Goal: Task Accomplishment & Management: Use online tool/utility

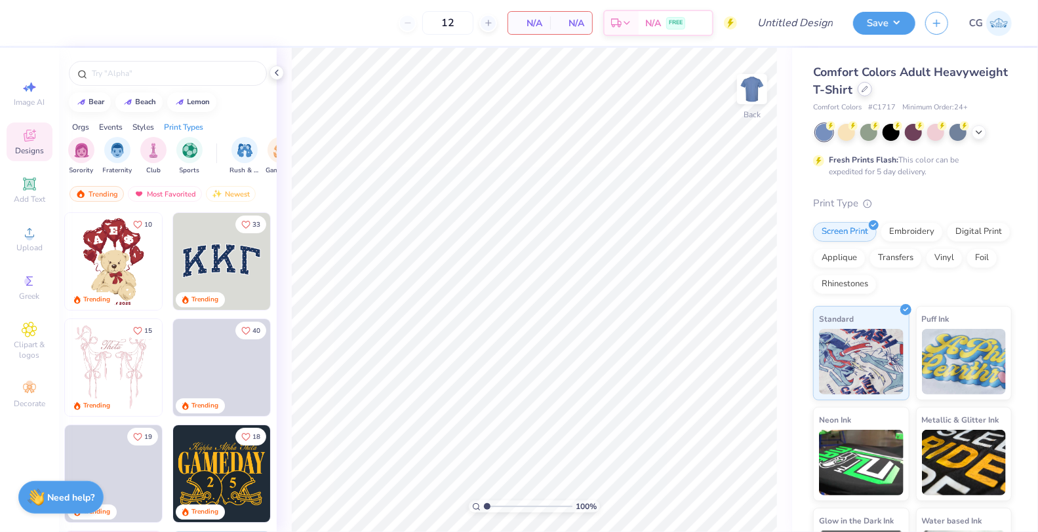
click at [863, 96] on div "Comfort Colors Adult Heavyweight T-Shirt" at bounding box center [912, 81] width 199 height 35
click at [865, 92] on icon at bounding box center [864, 89] width 7 height 7
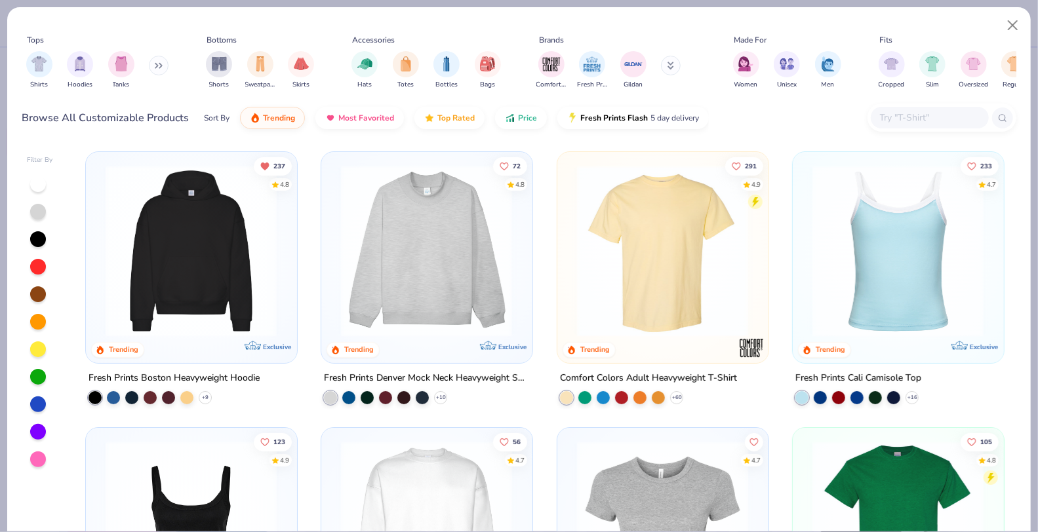
click at [235, 260] on img at bounding box center [191, 251] width 184 height 172
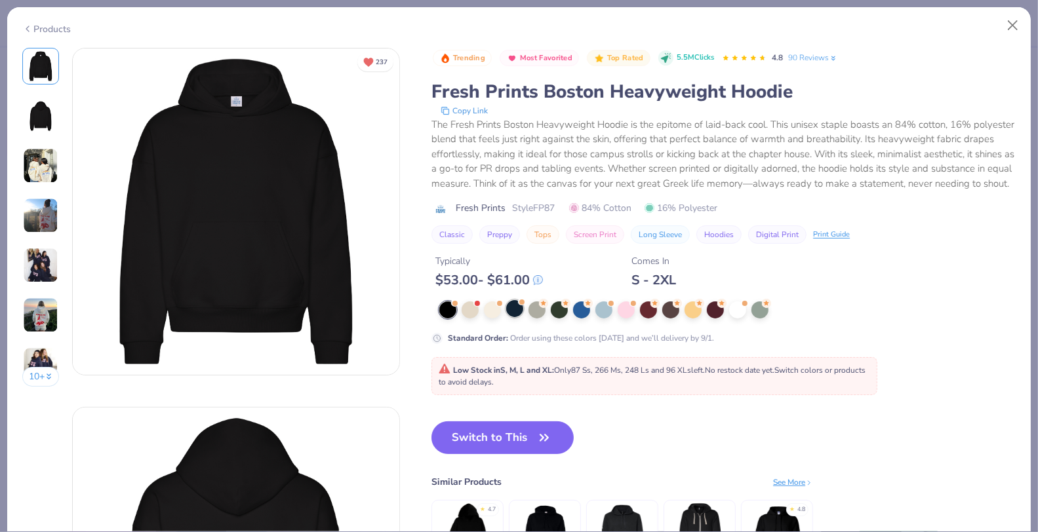
click at [515, 317] on div at bounding box center [514, 308] width 17 height 17
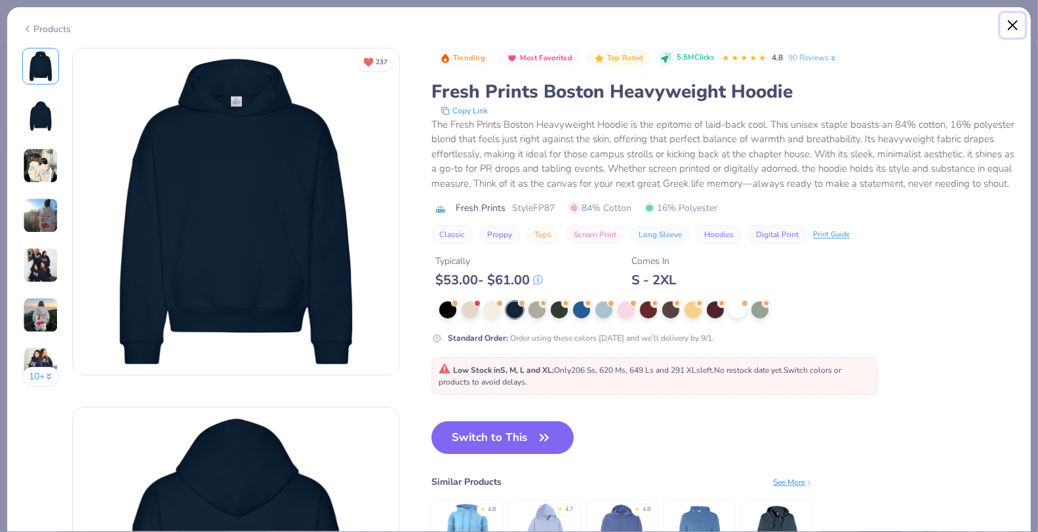
click at [1012, 24] on button "Close" at bounding box center [1012, 25] width 25 height 25
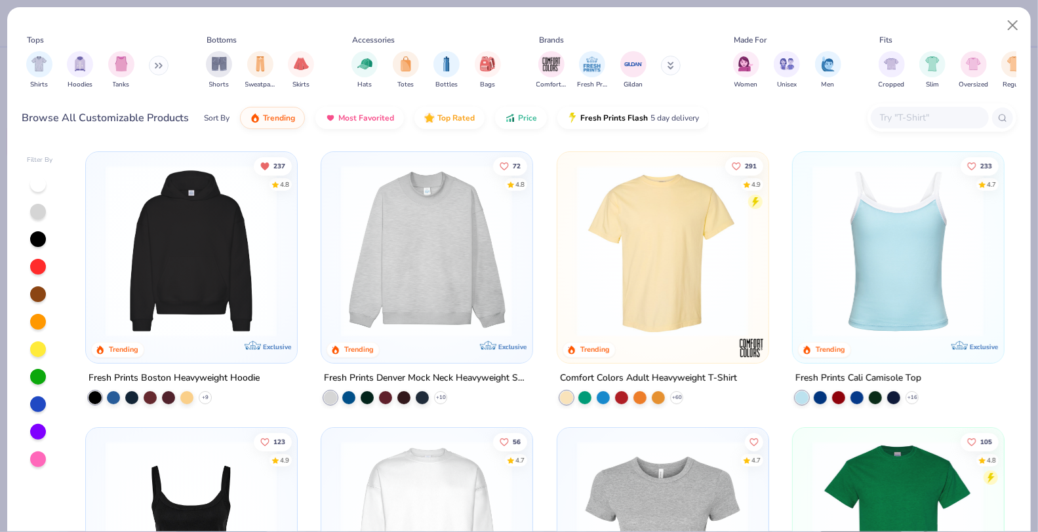
click at [378, 244] on img at bounding box center [426, 251] width 184 height 172
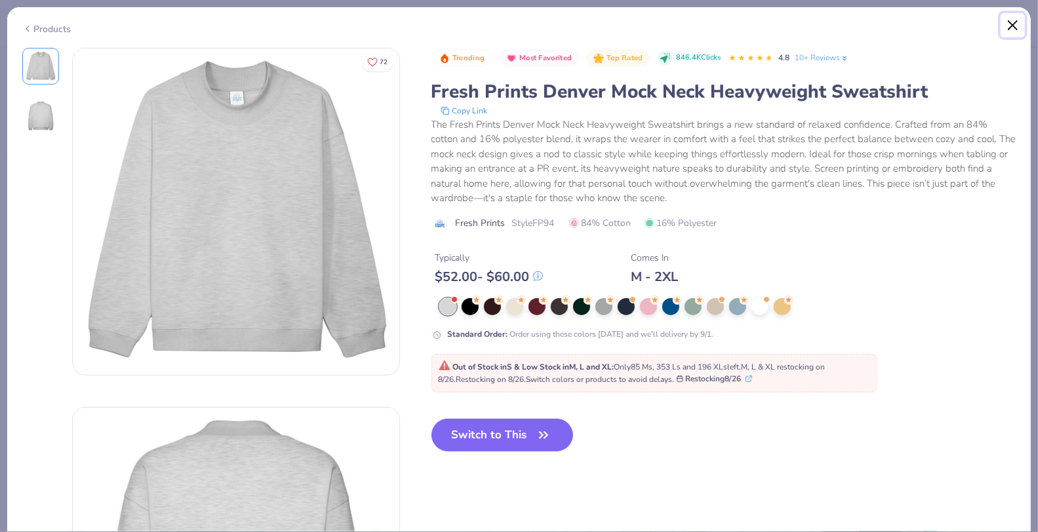
click at [1010, 27] on button "Close" at bounding box center [1012, 25] width 25 height 25
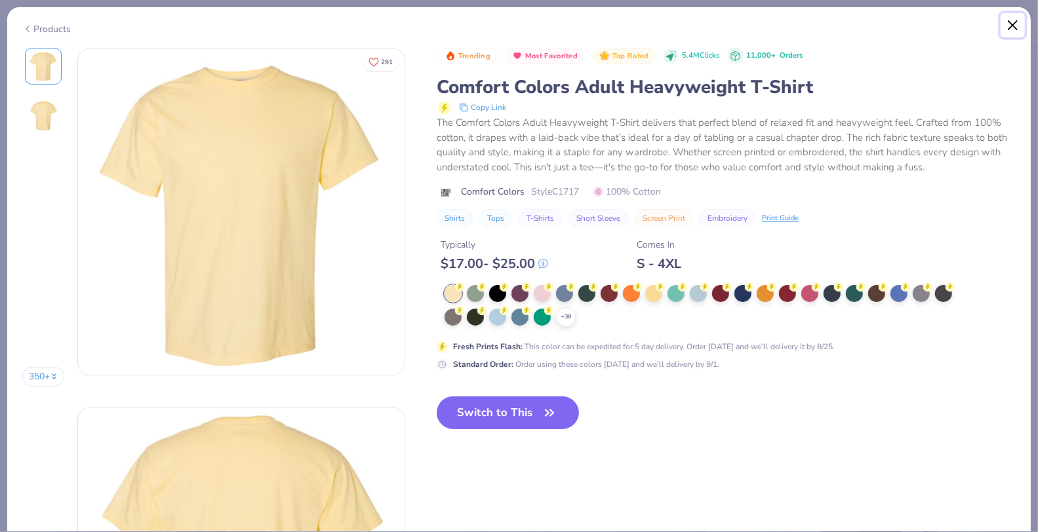
click at [1012, 31] on button "Close" at bounding box center [1012, 25] width 25 height 25
click at [1012, 28] on button "Close" at bounding box center [1012, 25] width 25 height 25
click at [1015, 22] on button "Close" at bounding box center [1012, 25] width 25 height 25
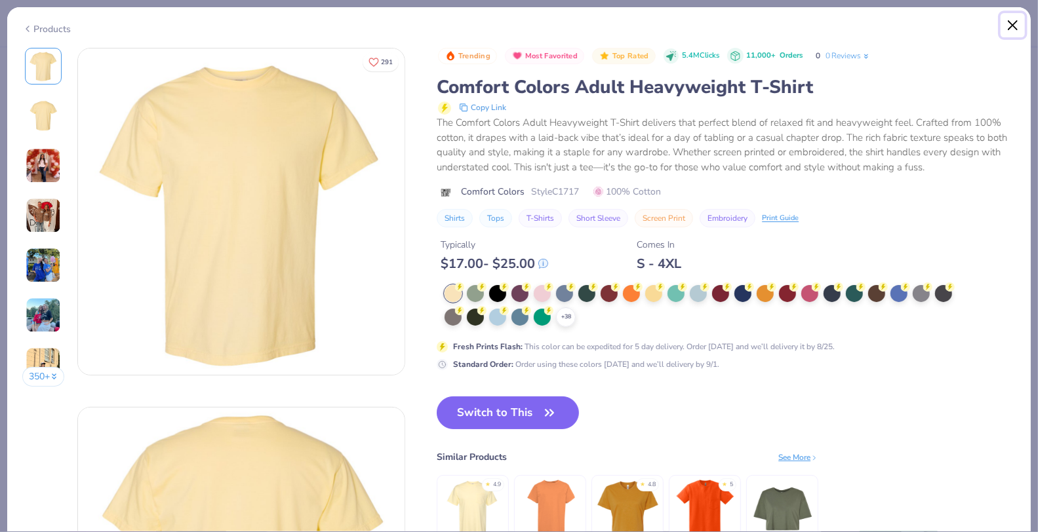
click at [1015, 24] on button "Close" at bounding box center [1012, 25] width 25 height 25
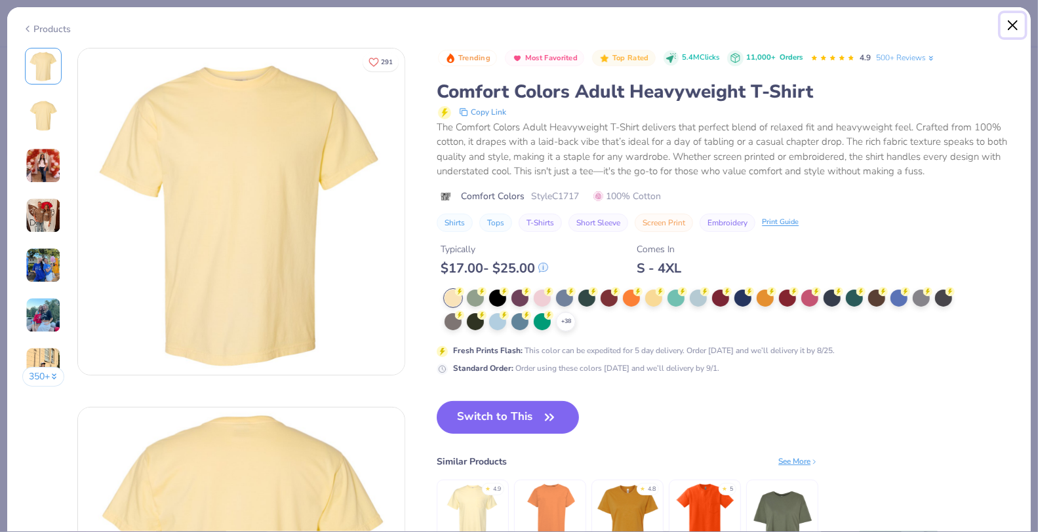
click at [1016, 26] on button "Close" at bounding box center [1012, 25] width 25 height 25
click at [1017, 26] on button "Close" at bounding box center [1012, 25] width 25 height 25
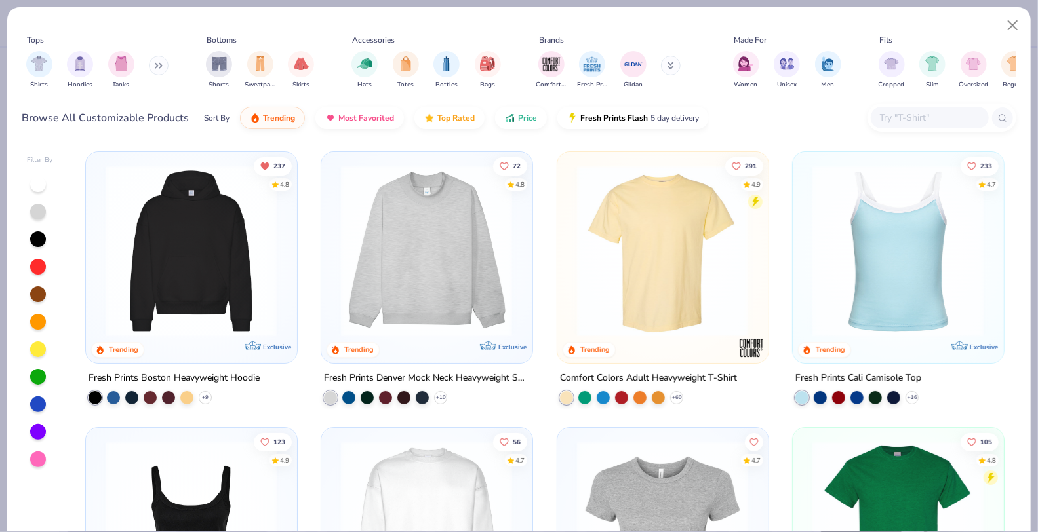
click at [283, 220] on div at bounding box center [191, 248] width 198 height 178
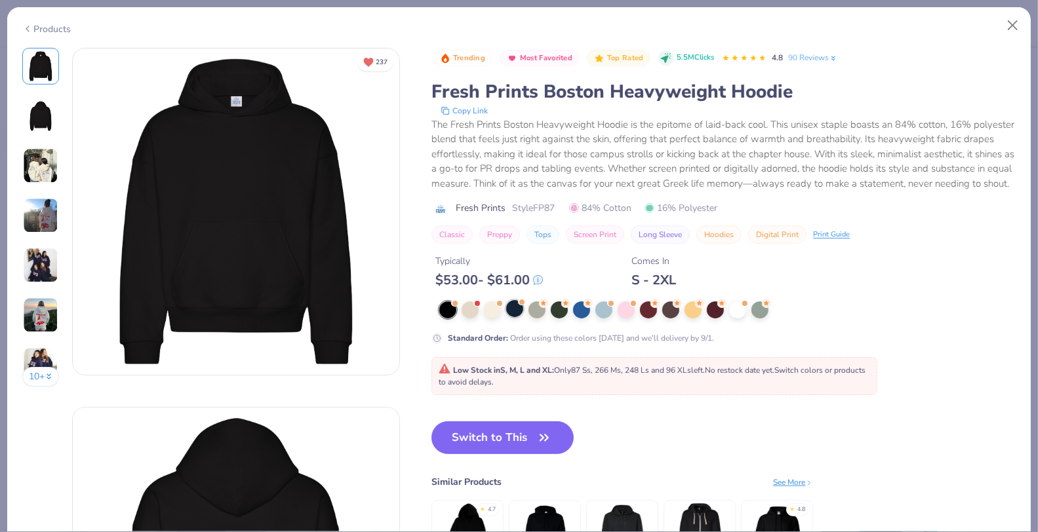
click at [511, 317] on div at bounding box center [514, 308] width 17 height 17
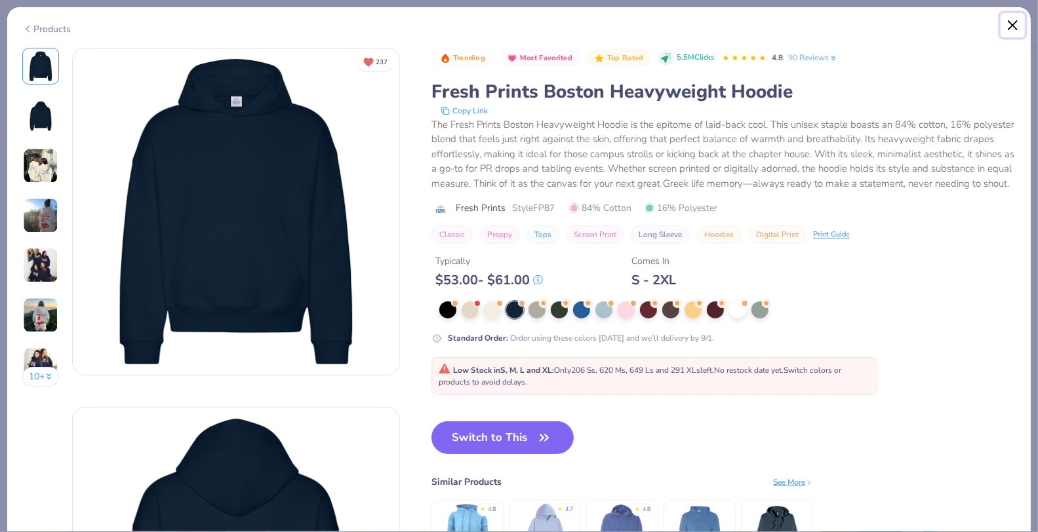
click at [1017, 22] on button "Close" at bounding box center [1012, 25] width 25 height 25
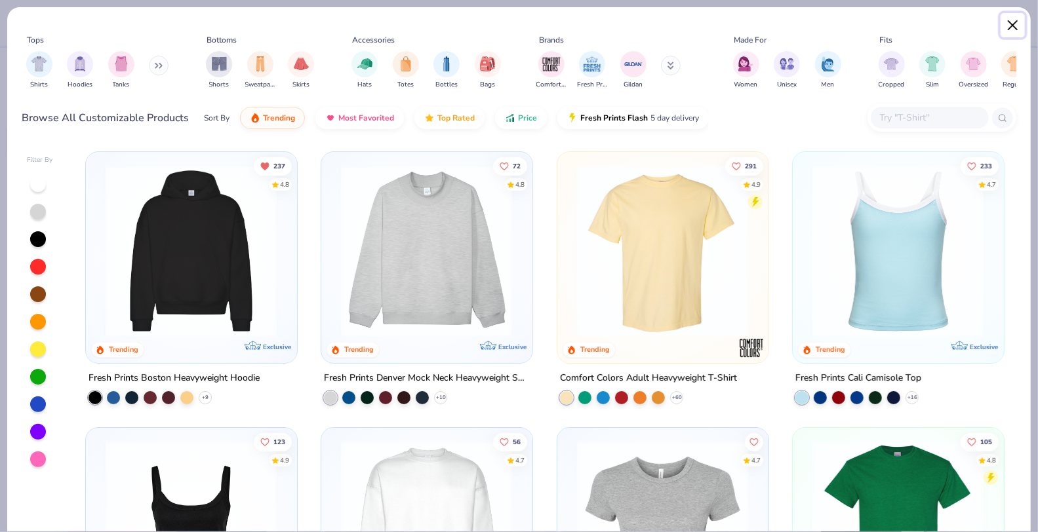
click at [1023, 35] on button "Close" at bounding box center [1012, 25] width 25 height 25
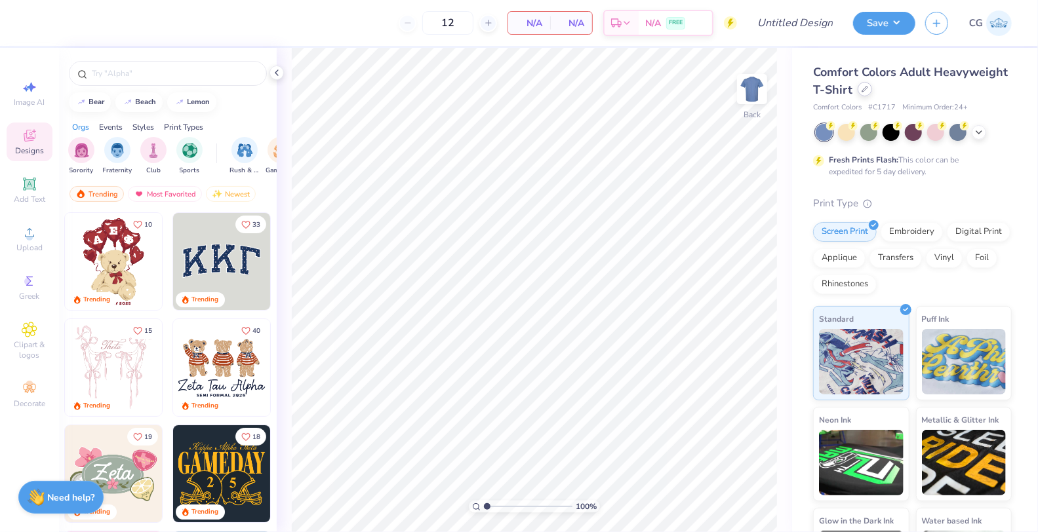
click at [865, 89] on icon at bounding box center [864, 89] width 7 height 7
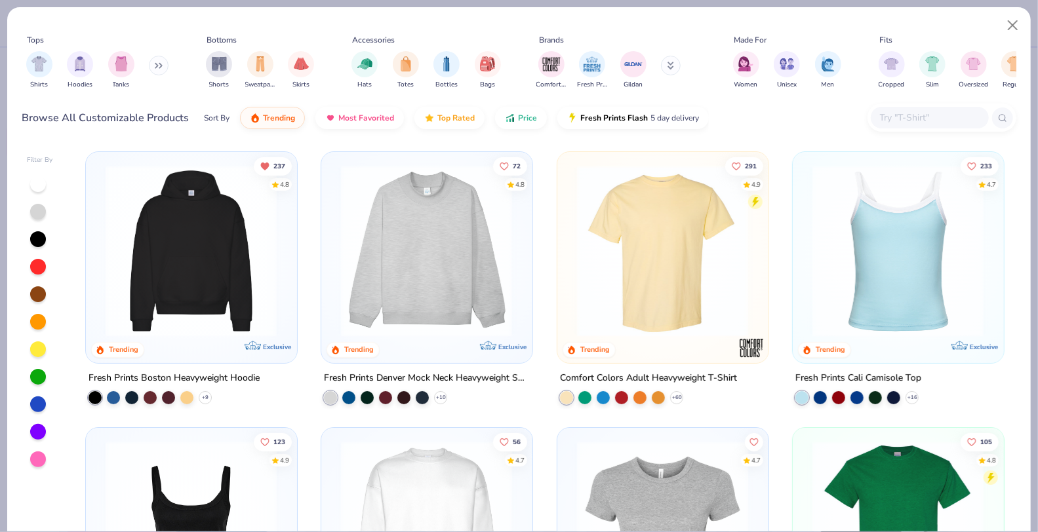
click at [391, 313] on img at bounding box center [426, 251] width 184 height 172
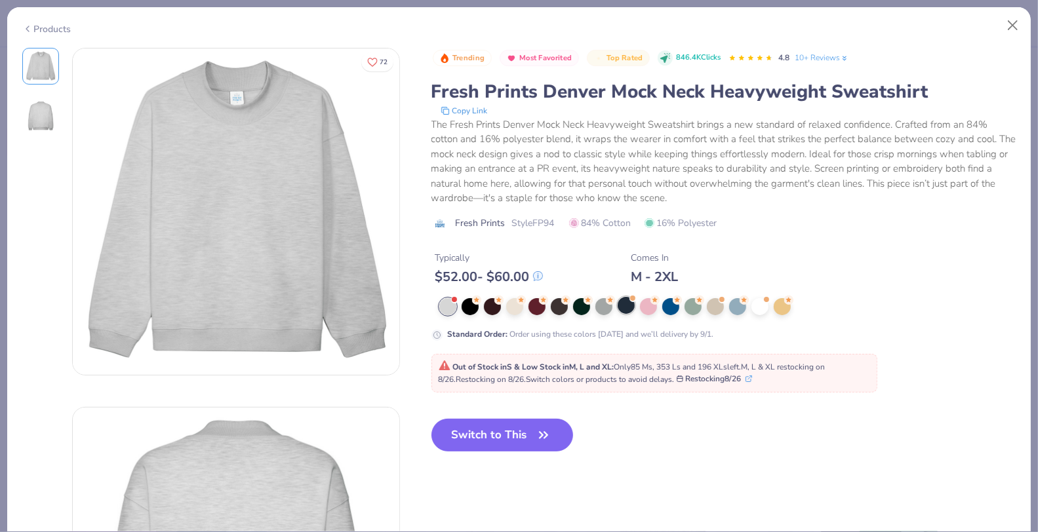
click at [623, 304] on div at bounding box center [626, 305] width 17 height 17
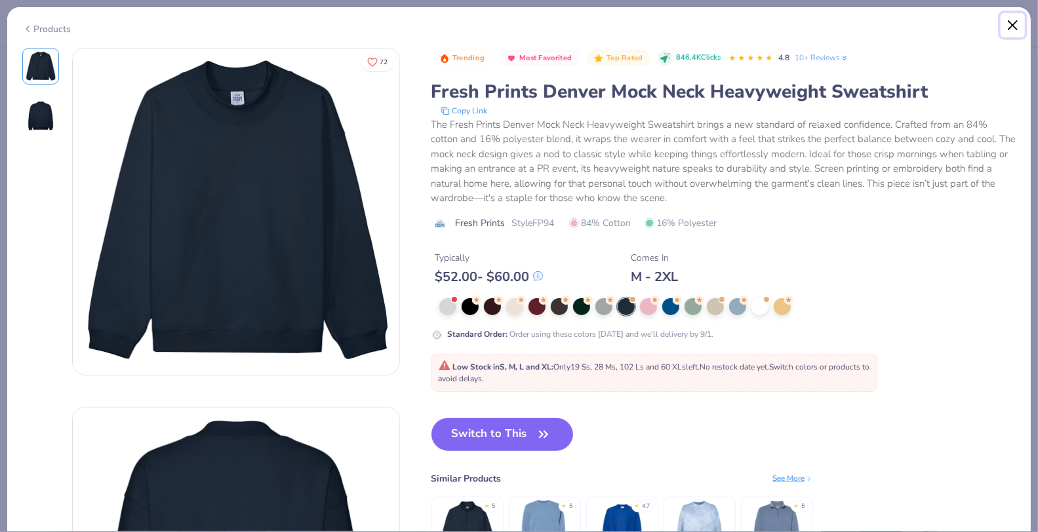
click at [1006, 28] on button "Close" at bounding box center [1012, 25] width 25 height 25
click at [1017, 17] on button "Close" at bounding box center [1012, 25] width 25 height 25
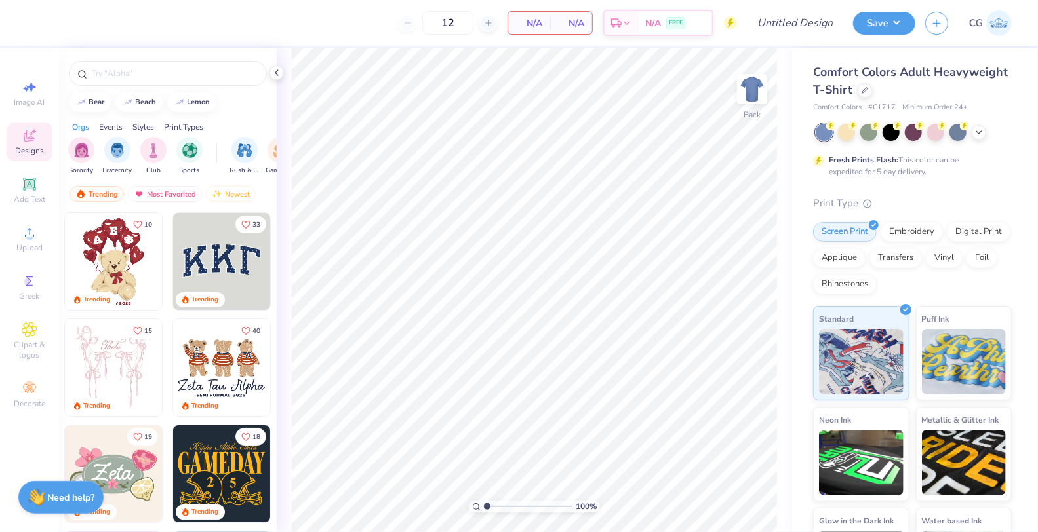
click at [234, 252] on img at bounding box center [221, 261] width 97 height 97
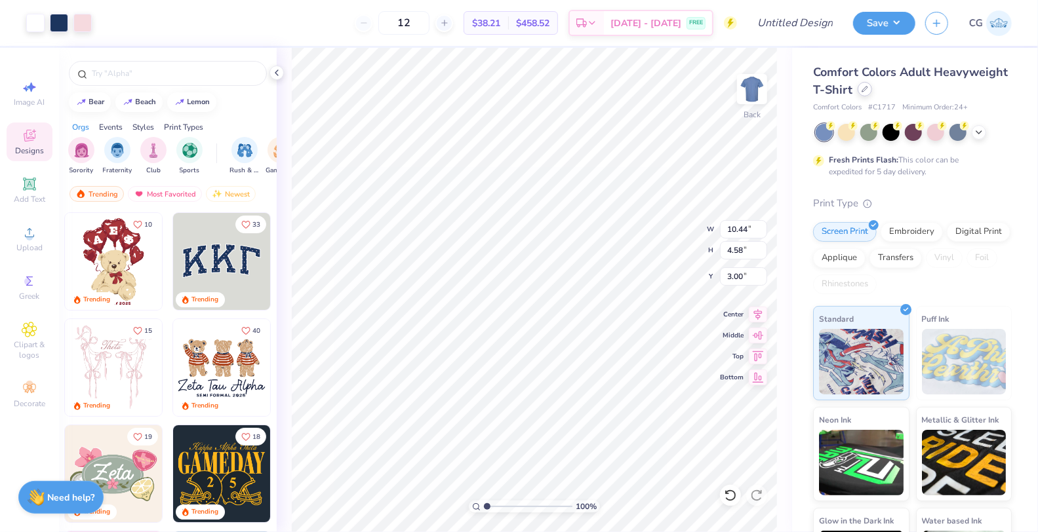
click at [866, 90] on icon at bounding box center [864, 89] width 7 height 7
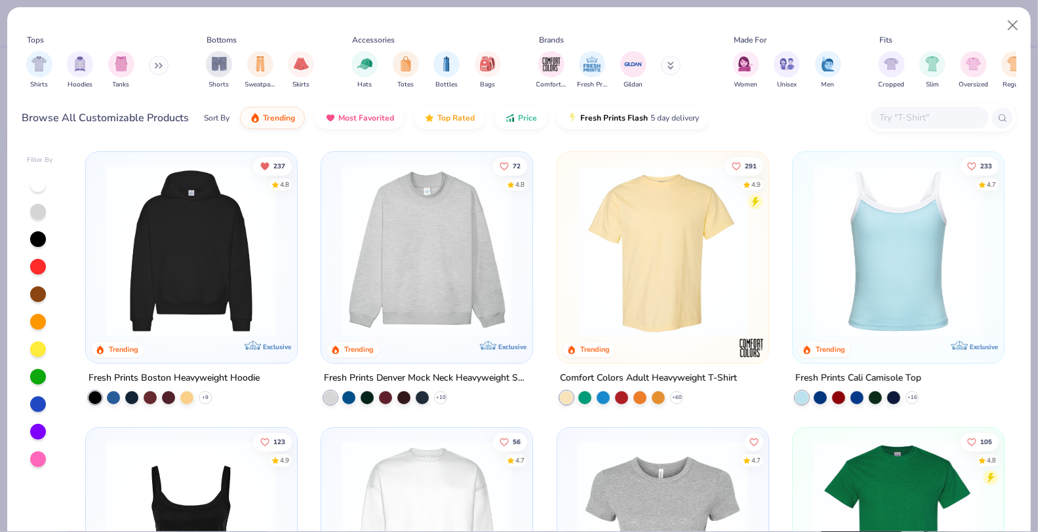
click at [174, 244] on img at bounding box center [191, 251] width 184 height 172
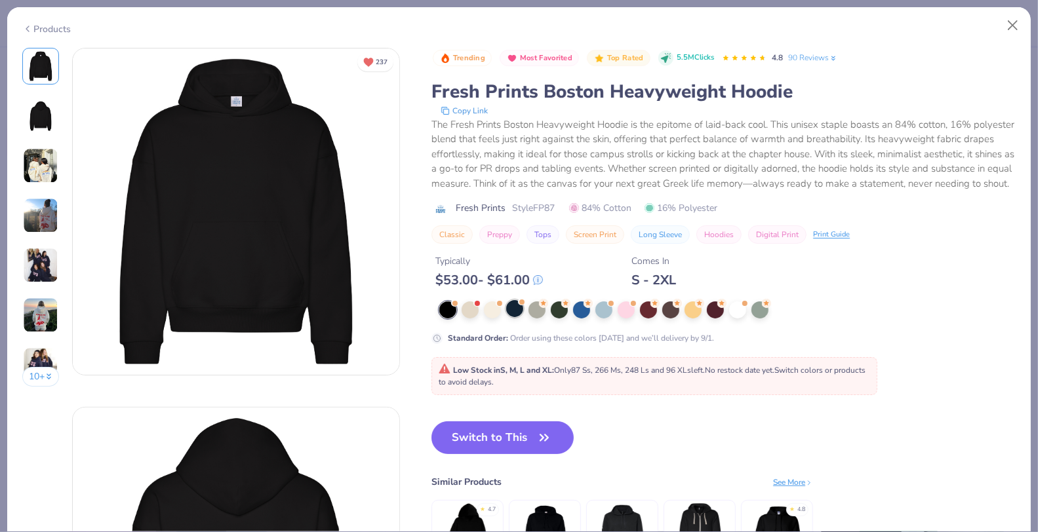
click at [519, 317] on div at bounding box center [514, 308] width 17 height 17
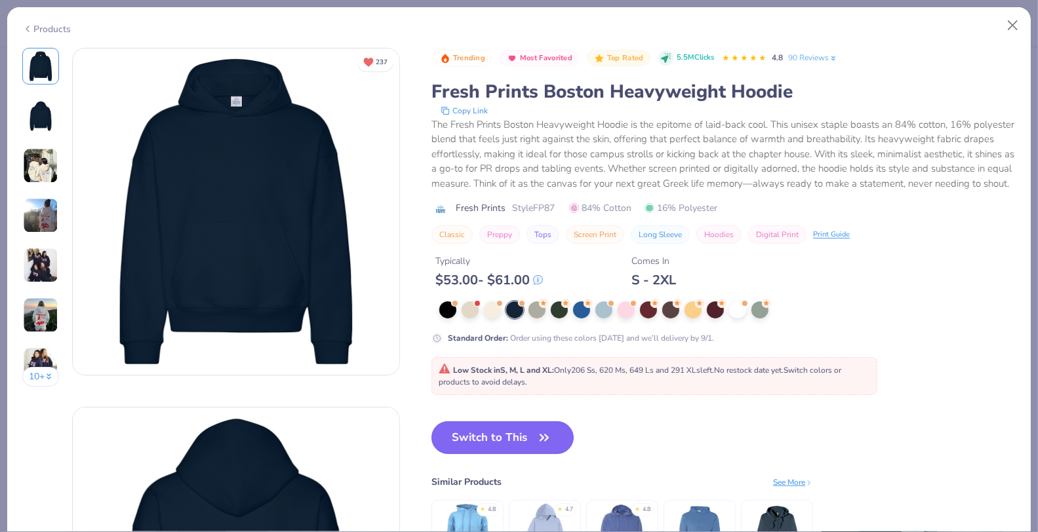
click at [516, 435] on button "Switch to This" at bounding box center [502, 438] width 142 height 33
click at [1019, 24] on button "Close" at bounding box center [1012, 25] width 25 height 25
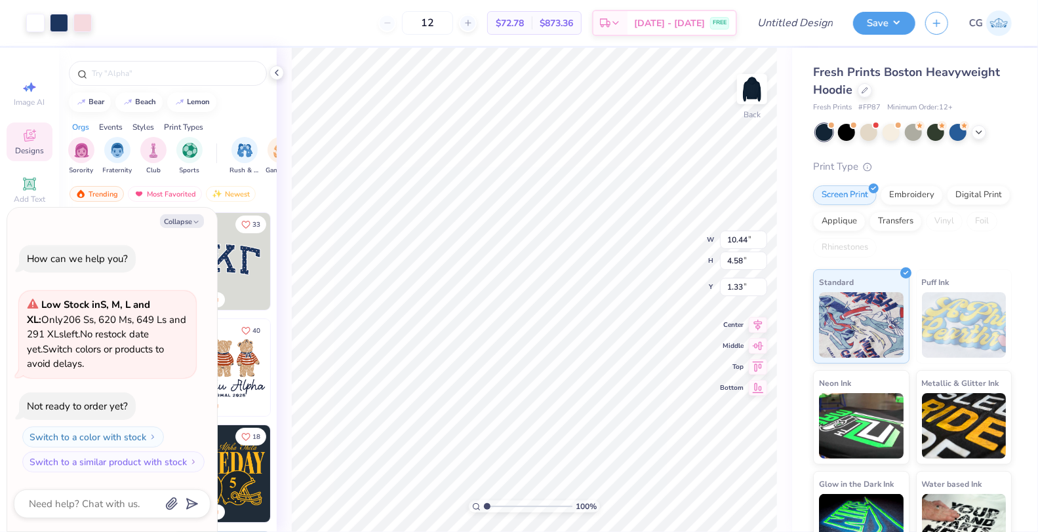
type textarea "x"
type input "3.70"
click at [863, 89] on icon at bounding box center [864, 89] width 7 height 7
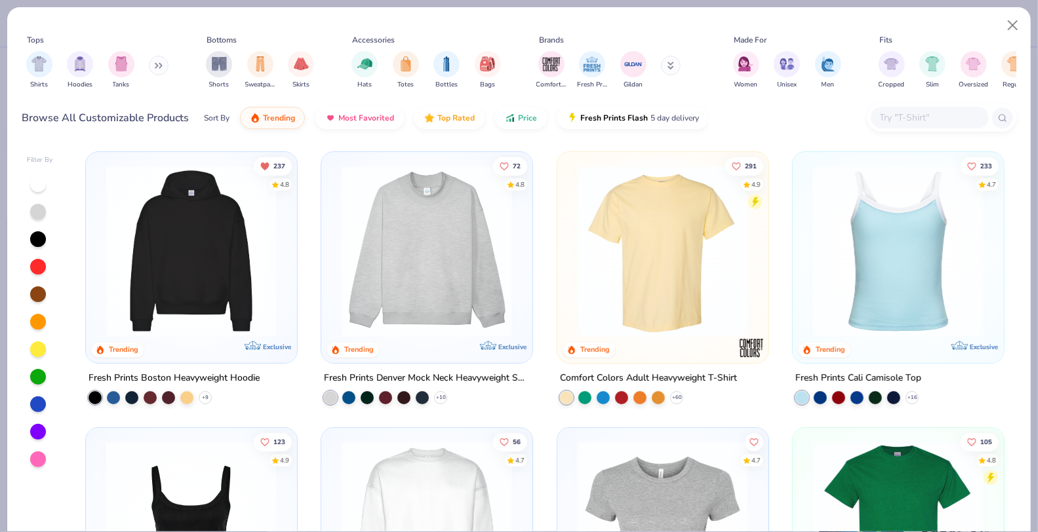
click at [485, 242] on img at bounding box center [426, 251] width 184 height 172
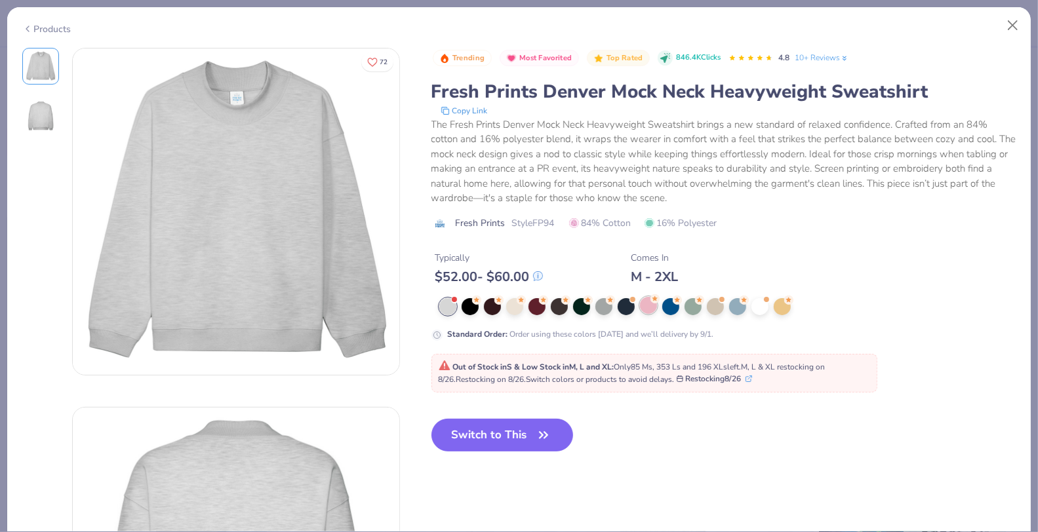
click at [623, 301] on div at bounding box center [626, 306] width 17 height 17
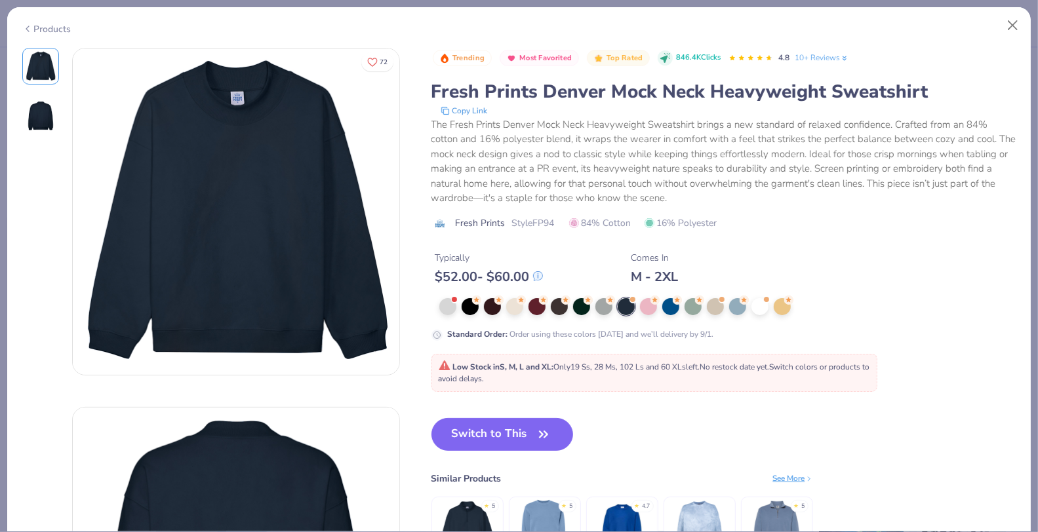
click at [623, 303] on div at bounding box center [626, 306] width 17 height 17
click at [526, 435] on button "Switch to This" at bounding box center [502, 434] width 142 height 33
type textarea "x"
type input "50"
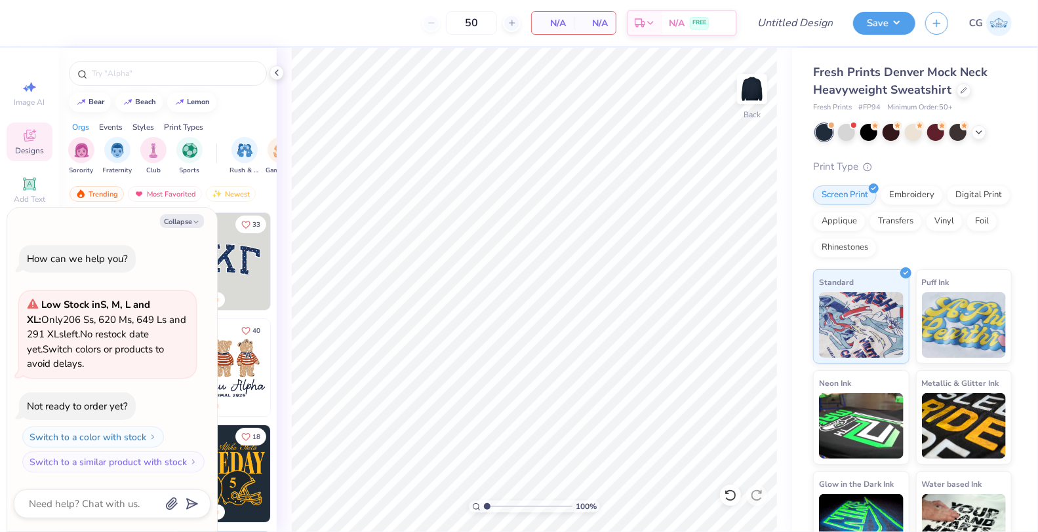
click at [258, 115] on div "Orgs Events Styles Print Types" at bounding box center [168, 124] width 218 height 18
click at [248, 248] on img at bounding box center [221, 261] width 97 height 97
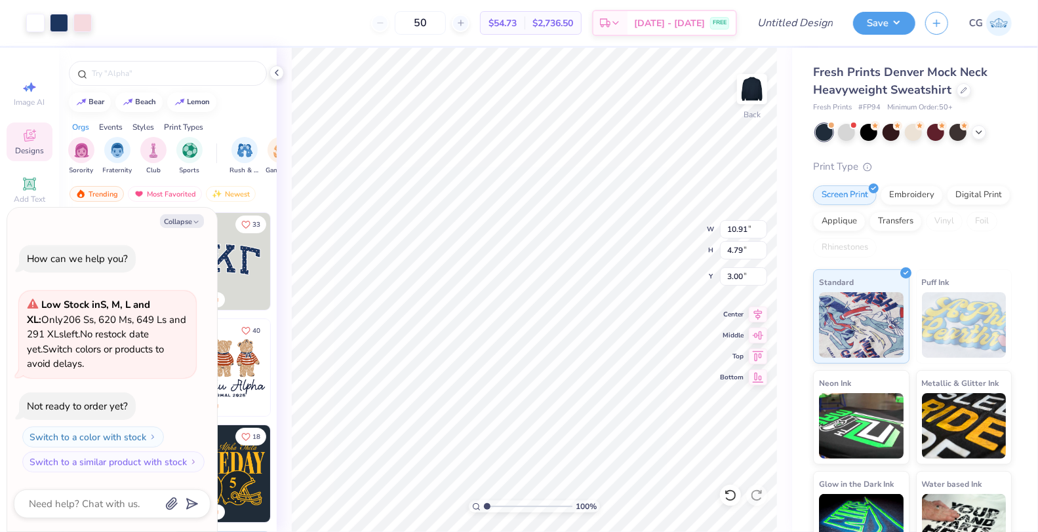
type textarea "x"
type input "2.78"
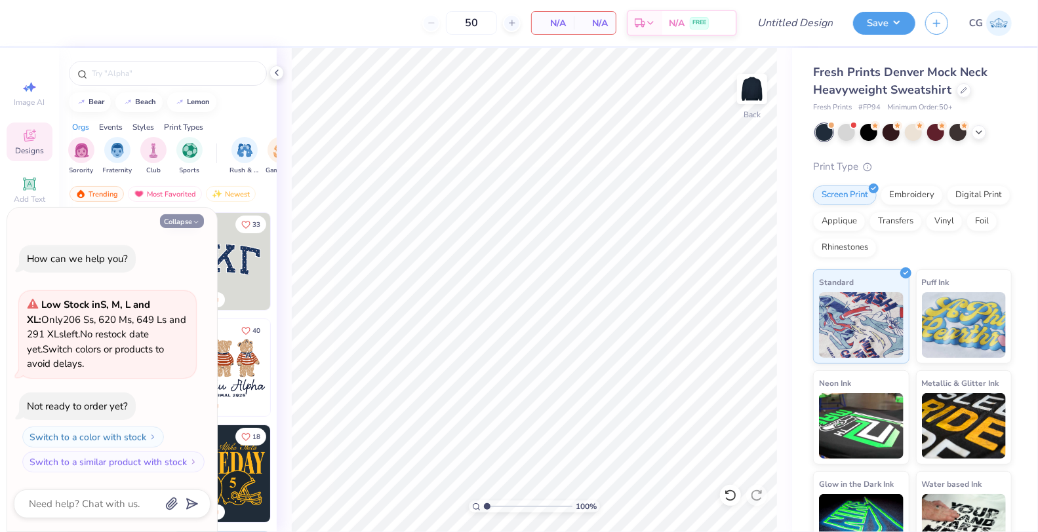
click at [197, 220] on icon "button" at bounding box center [196, 222] width 8 height 8
type textarea "x"
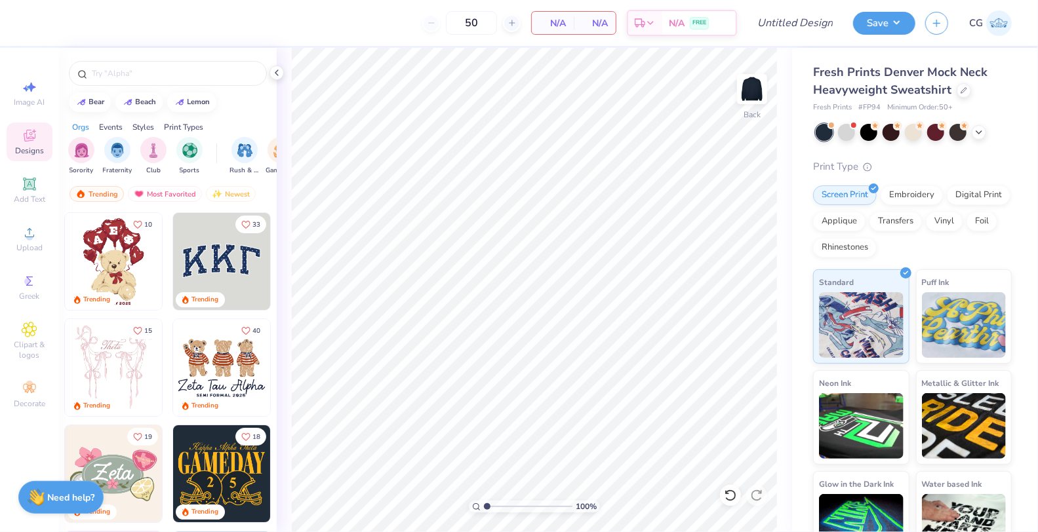
click at [997, 27] on img at bounding box center [999, 23] width 26 height 26
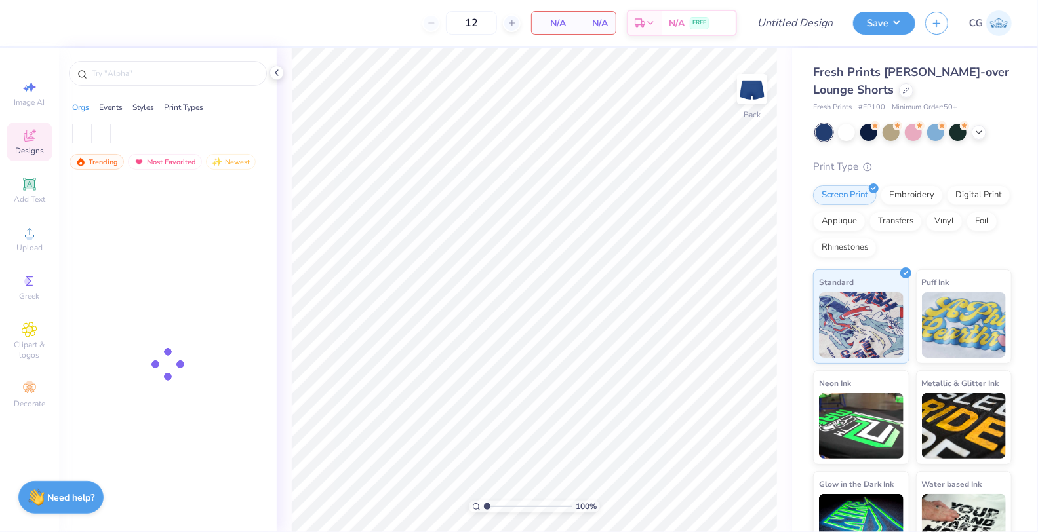
type input "50"
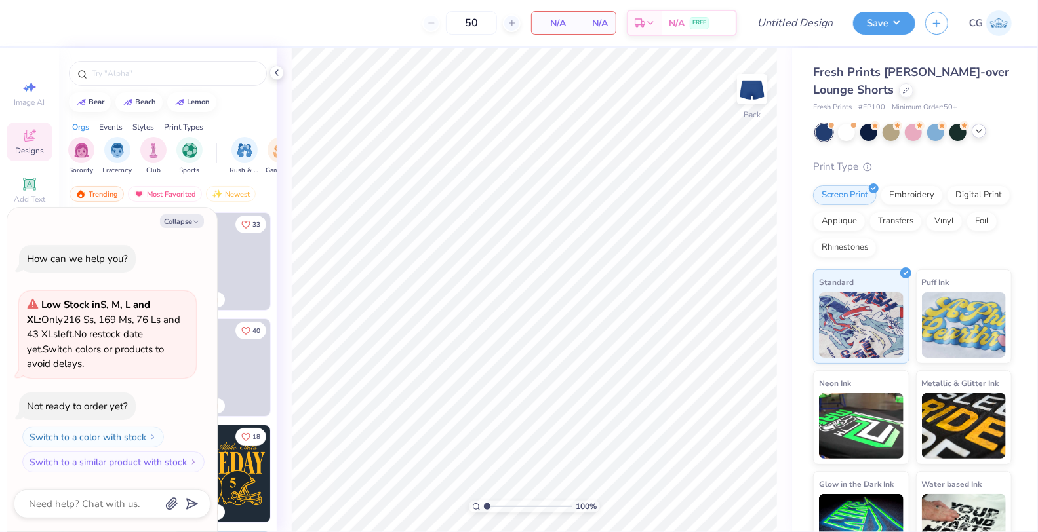
click at [983, 135] on icon at bounding box center [979, 131] width 10 height 10
type textarea "x"
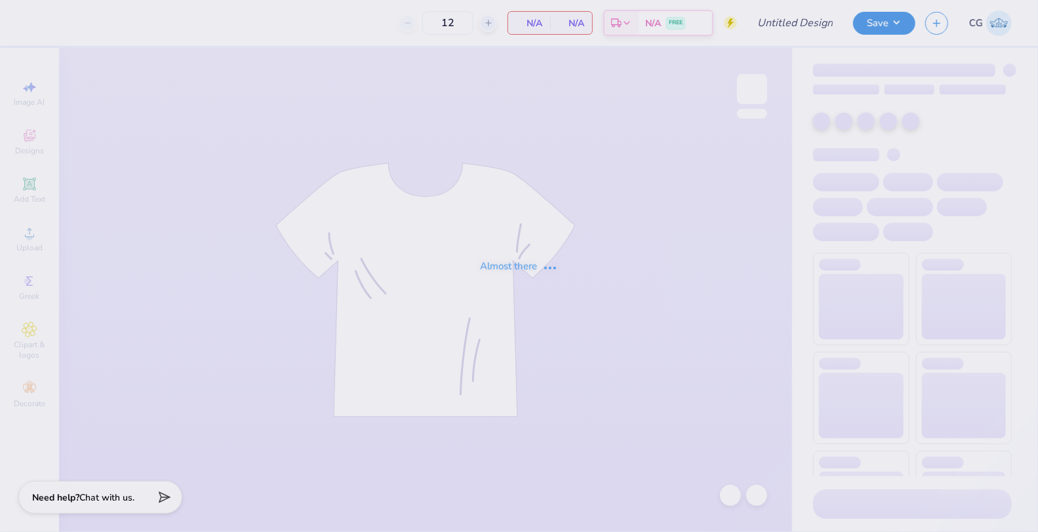
type input "Tri Delta Parents Weekend"
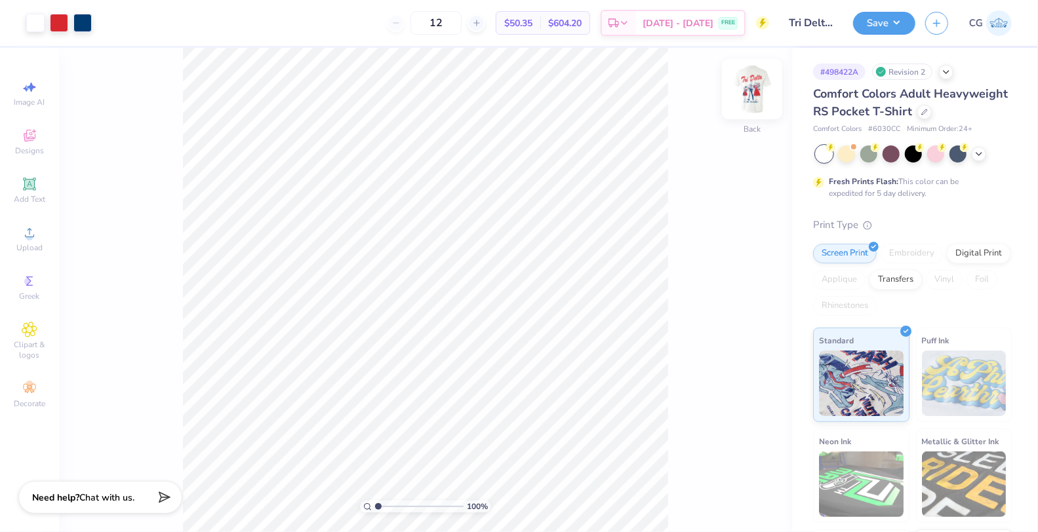
click at [753, 93] on img at bounding box center [752, 89] width 52 height 52
click at [888, 24] on button "Save" at bounding box center [884, 21] width 62 height 23
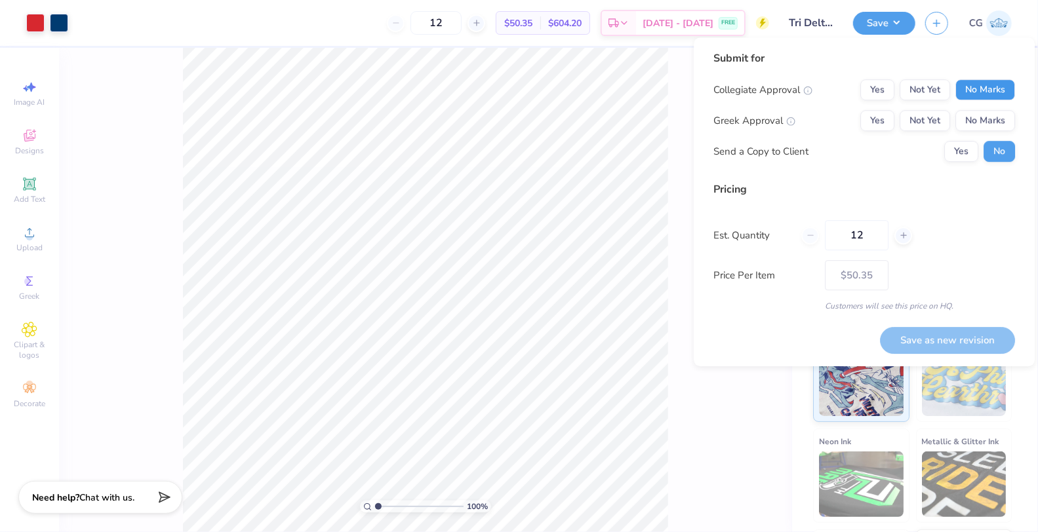
click at [963, 95] on button "No Marks" at bounding box center [985, 89] width 60 height 21
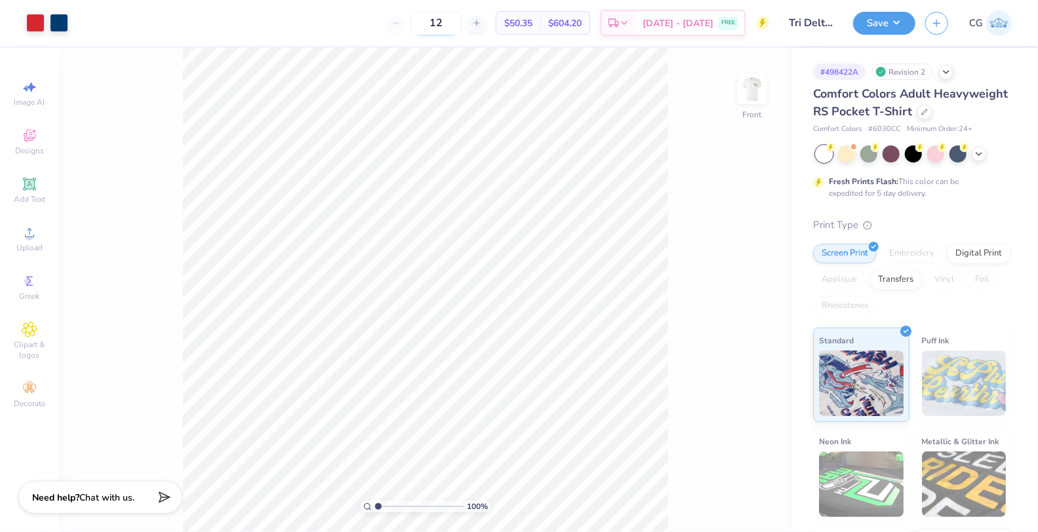
drag, startPoint x: 467, startPoint y: 20, endPoint x: 430, endPoint y: 20, distance: 36.7
click at [430, 20] on input "12" at bounding box center [435, 23] width 51 height 24
type input "54"
click at [751, 93] on img at bounding box center [752, 89] width 52 height 52
click at [874, 30] on button "Save" at bounding box center [884, 21] width 62 height 23
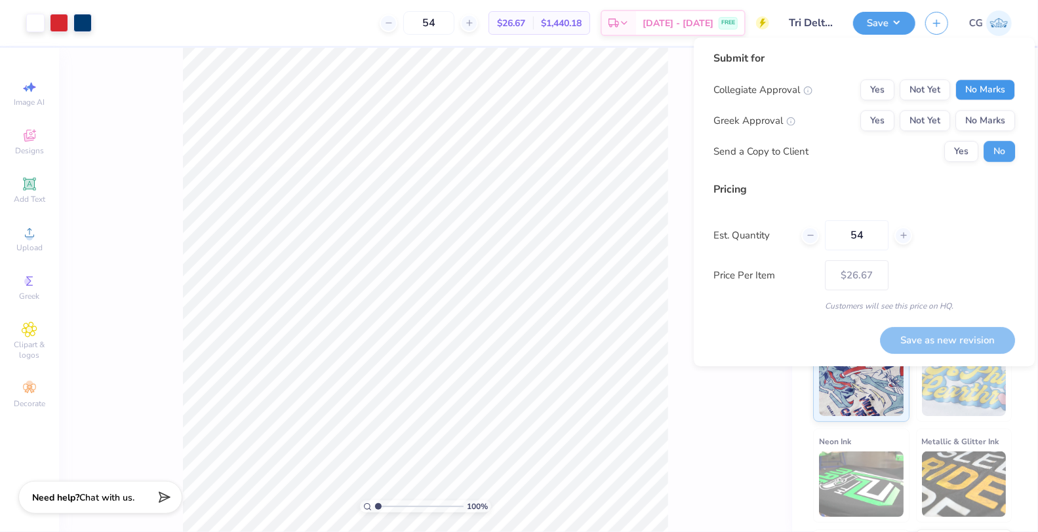
click at [970, 90] on button "No Marks" at bounding box center [985, 89] width 60 height 21
click at [890, 124] on button "Yes" at bounding box center [877, 120] width 34 height 21
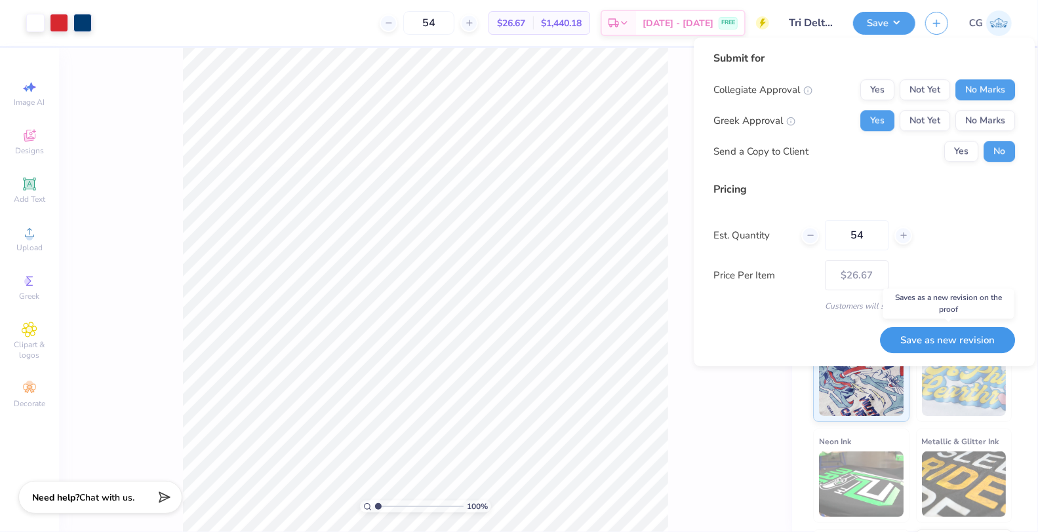
click at [935, 336] on button "Save as new revision" at bounding box center [947, 340] width 135 height 26
type input "$26.67"
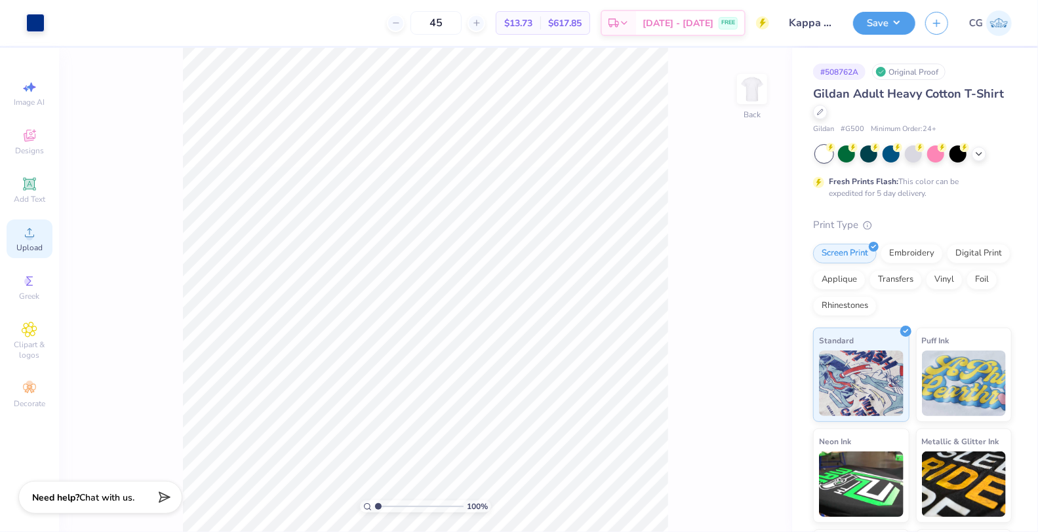
click at [15, 239] on div "Upload" at bounding box center [30, 239] width 46 height 39
click at [45, 247] on div "Upload" at bounding box center [30, 239] width 46 height 39
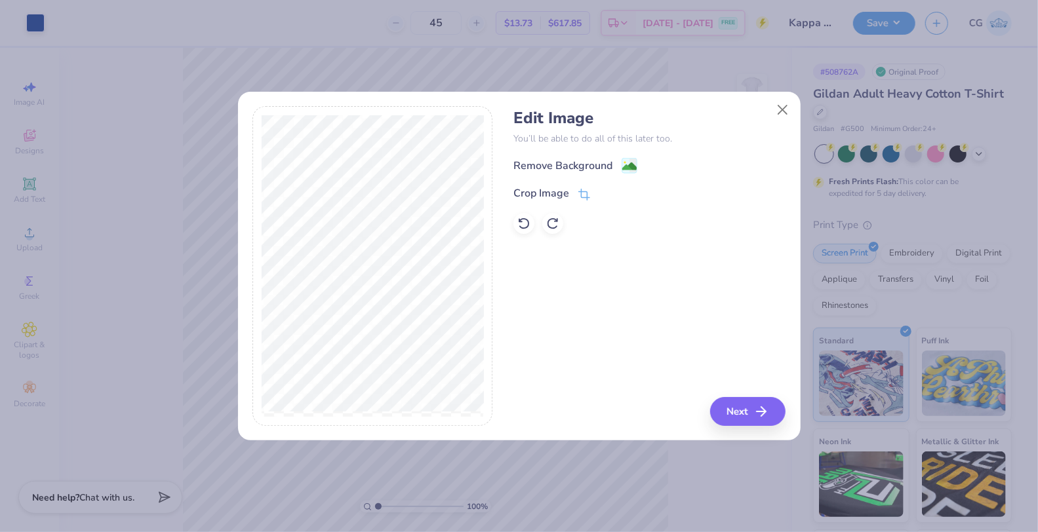
click at [610, 156] on div "Edit Image You’ll be able to do all of this later too. Remove Background Crop I…" at bounding box center [649, 171] width 272 height 125
click at [610, 163] on div "Remove Background" at bounding box center [562, 167] width 99 height 16
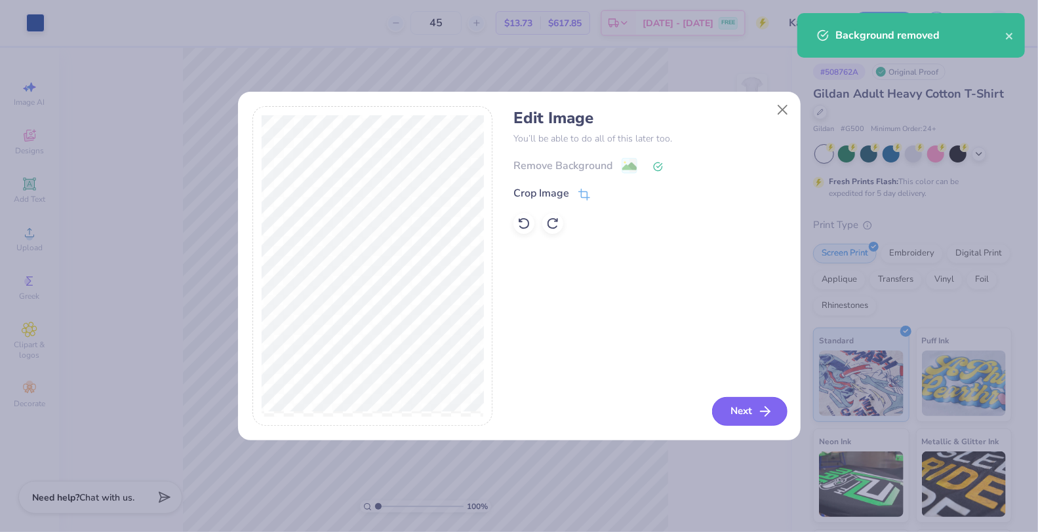
click at [755, 406] on button "Next" at bounding box center [749, 411] width 75 height 29
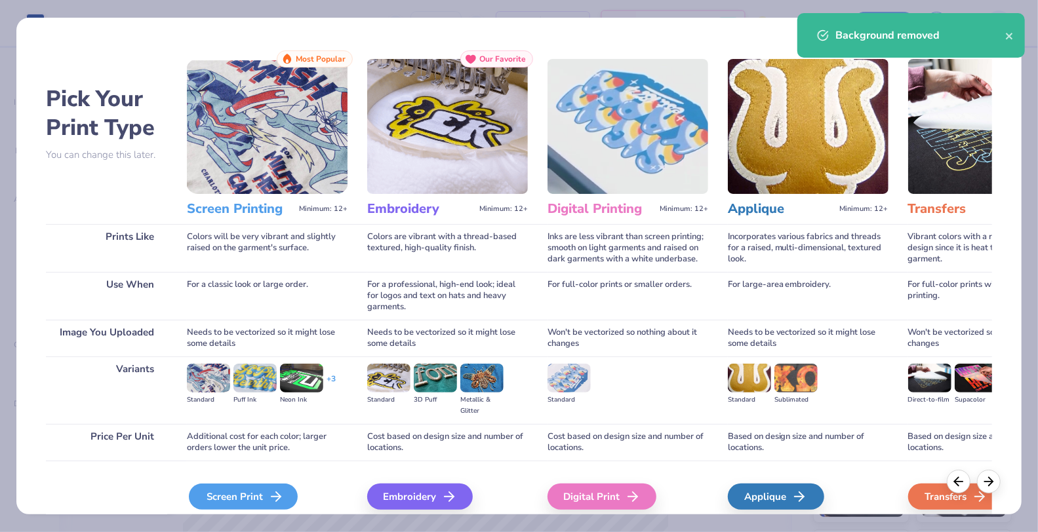
click at [271, 492] on icon at bounding box center [276, 497] width 16 height 16
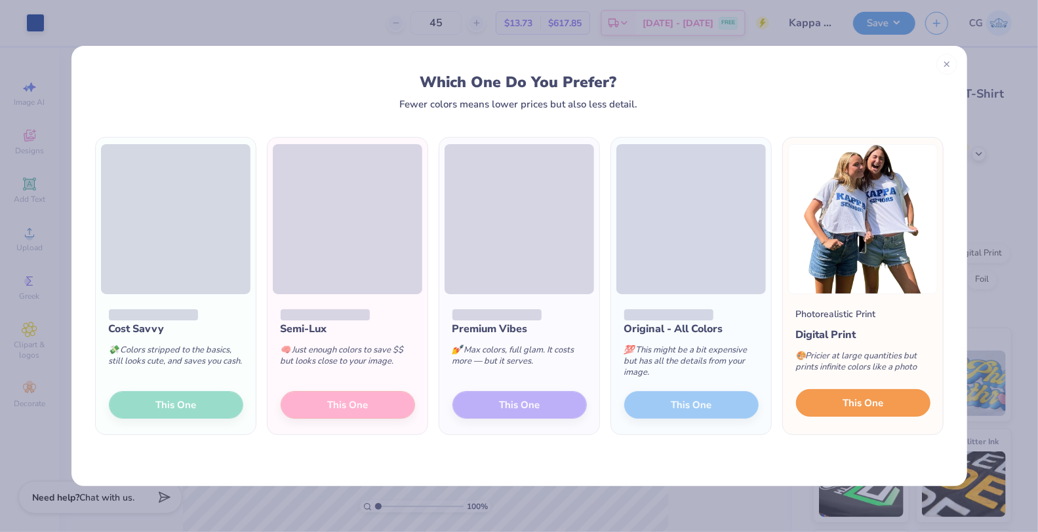
click at [861, 396] on span "This One" at bounding box center [862, 403] width 41 height 15
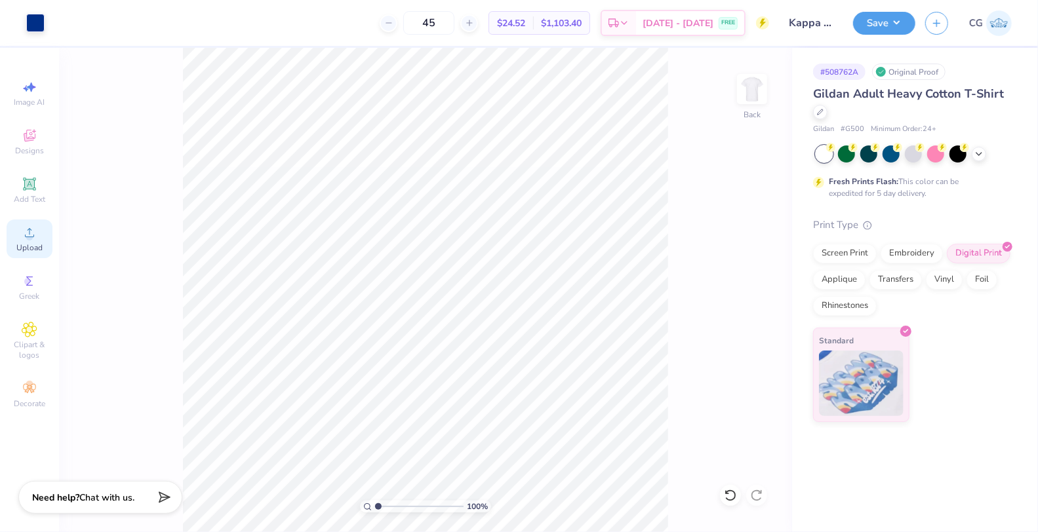
click at [23, 238] on icon at bounding box center [30, 233] width 16 height 16
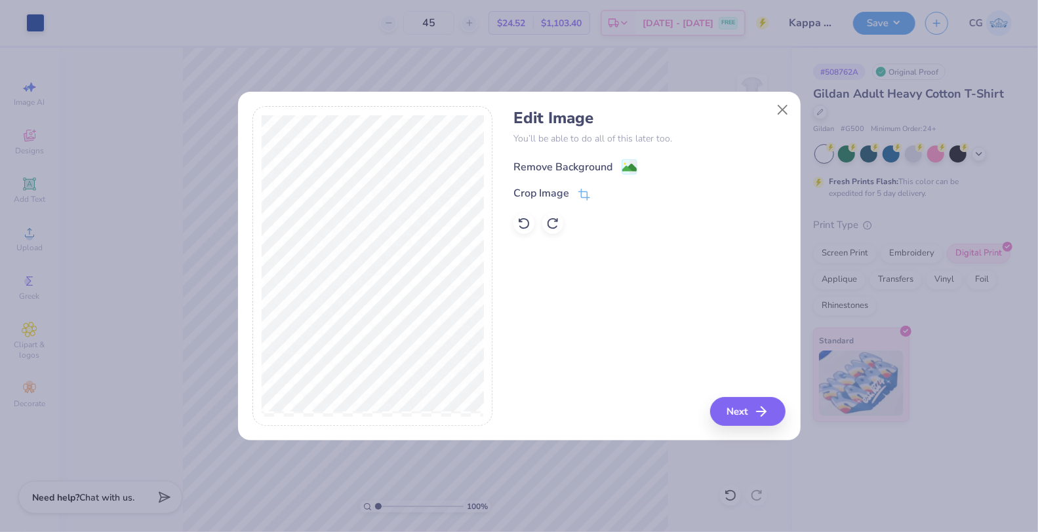
click at [580, 168] on div "Remove Background" at bounding box center [562, 167] width 99 height 16
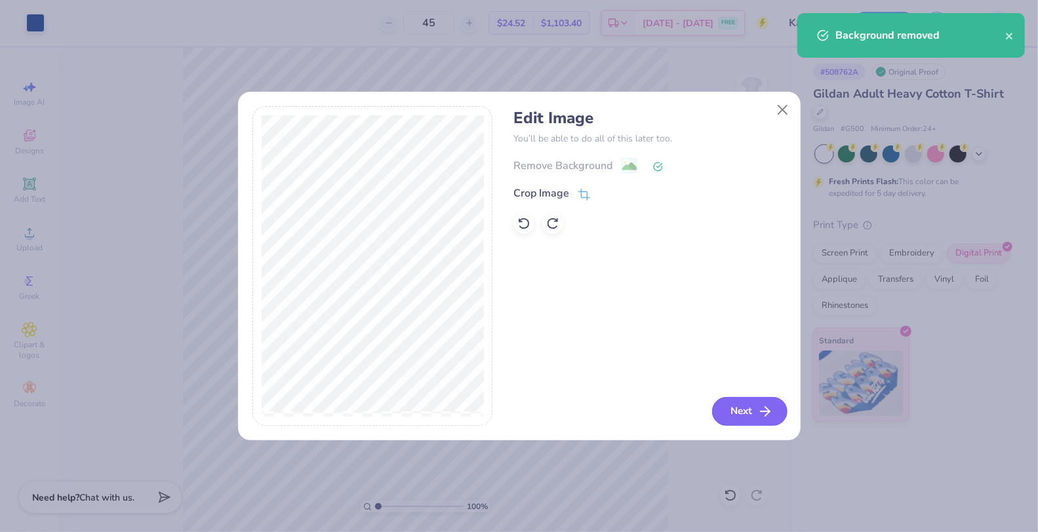
click at [751, 403] on button "Next" at bounding box center [749, 411] width 75 height 29
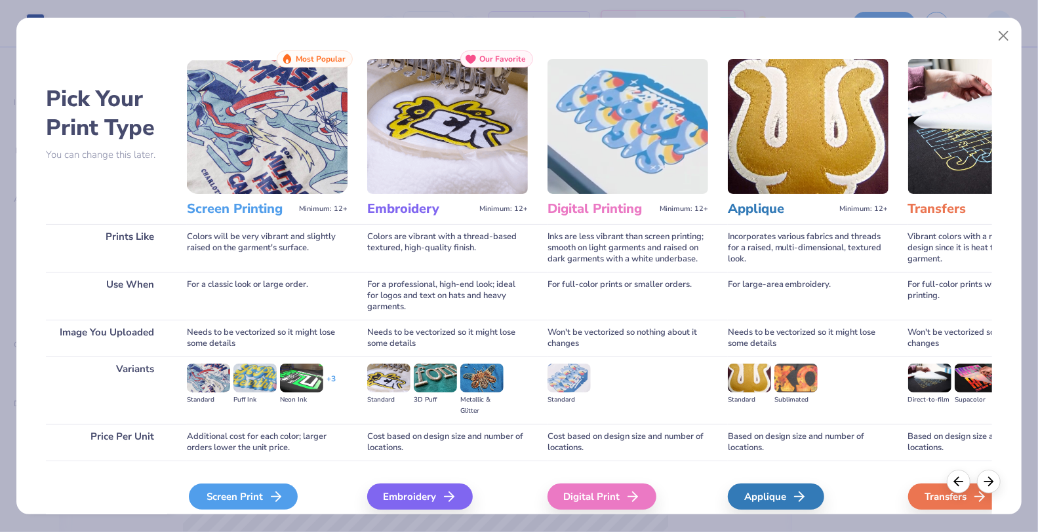
click at [264, 501] on div "Screen Print" at bounding box center [243, 497] width 109 height 26
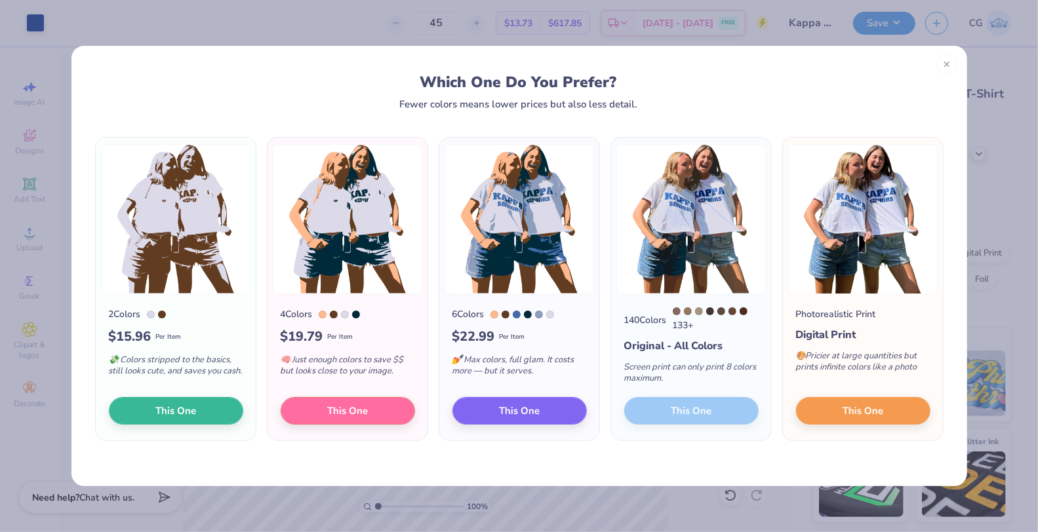
click at [717, 414] on div "140 Colors 133 + Original - All Colors Screen print can only print 8 colors max…" at bounding box center [691, 367] width 160 height 146
click at [704, 376] on div "Screen print can only print 8 colors maximum." at bounding box center [691, 375] width 134 height 43
click at [705, 262] on img at bounding box center [690, 219] width 149 height 150
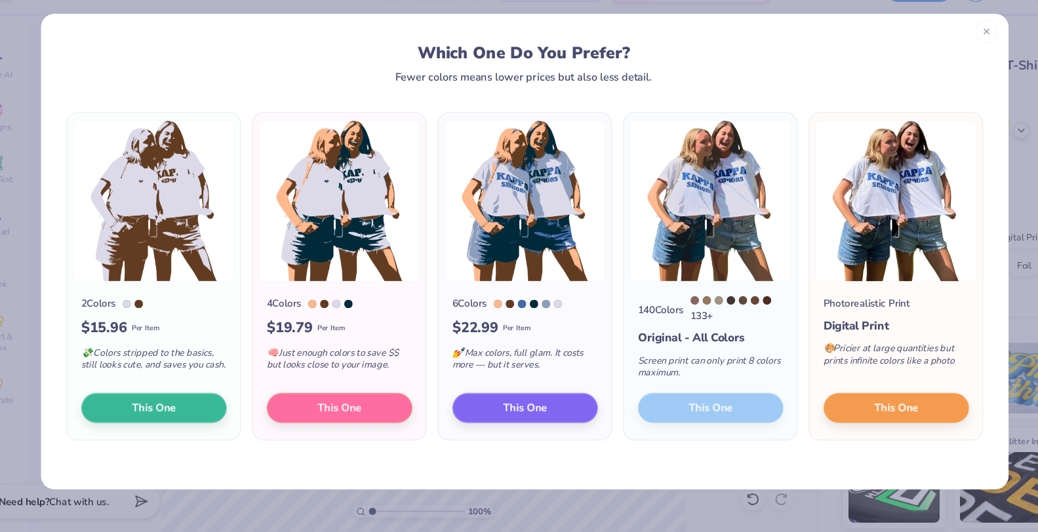
click at [945, 65] on icon at bounding box center [946, 62] width 9 height 9
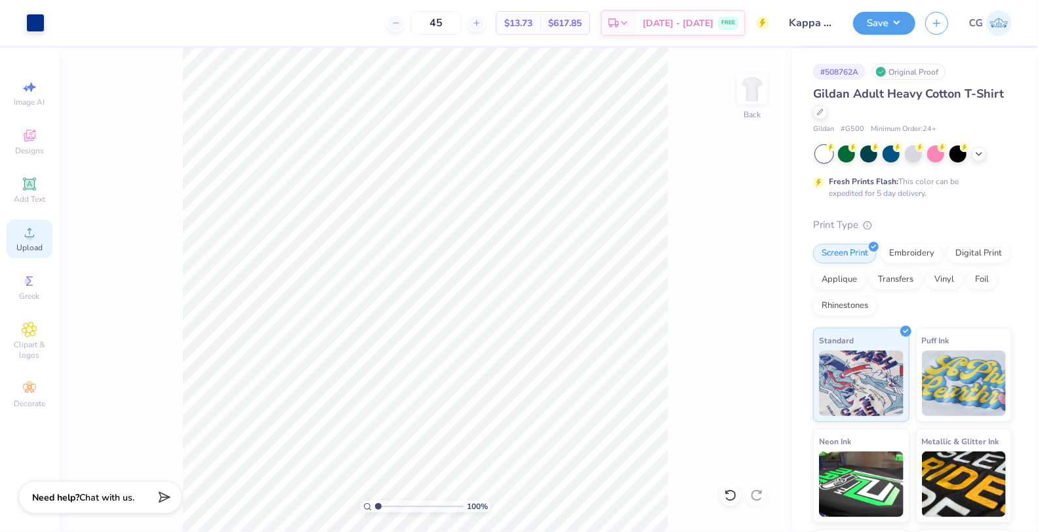
click at [22, 246] on span "Upload" at bounding box center [29, 248] width 26 height 10
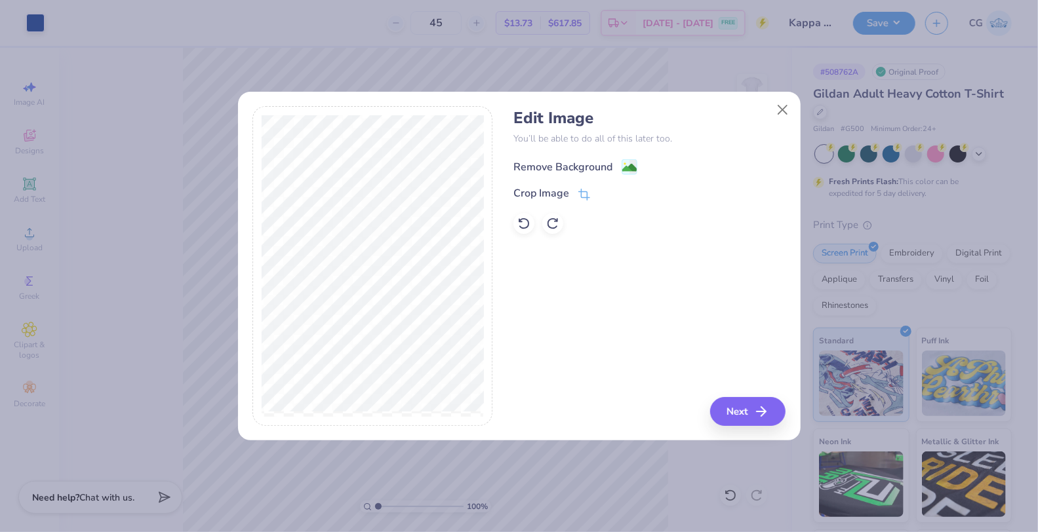
click at [622, 167] on icon at bounding box center [630, 167] width 16 height 16
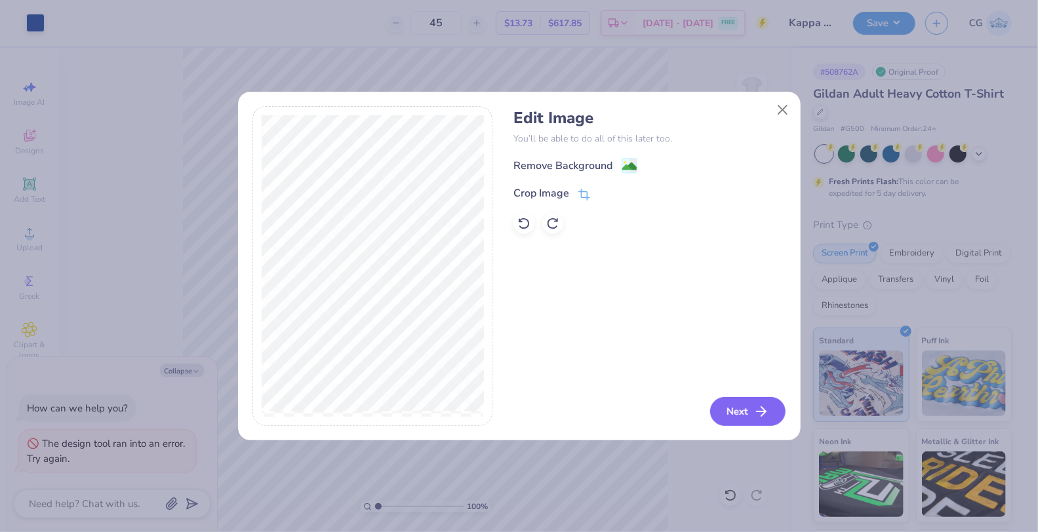
click at [749, 406] on button "Next" at bounding box center [747, 411] width 75 height 29
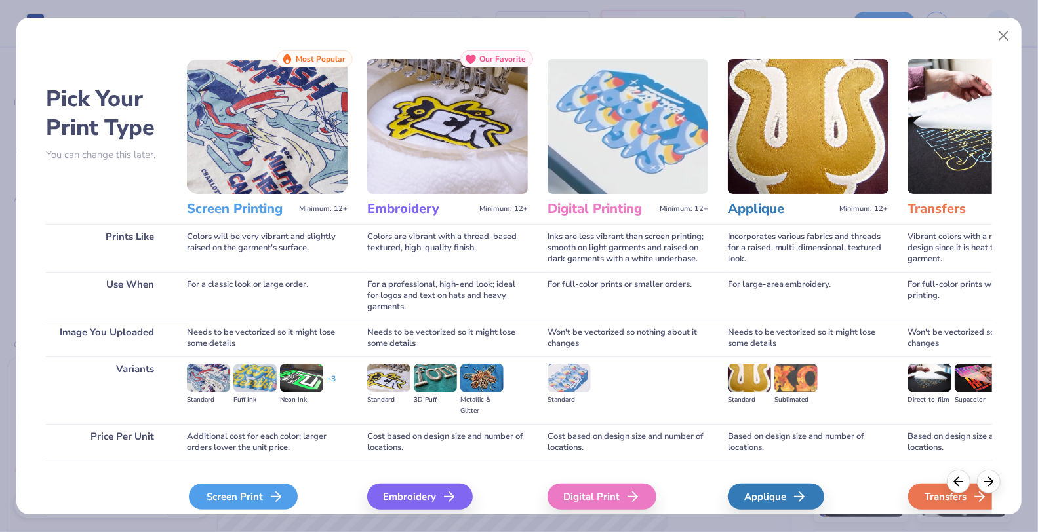
click at [277, 492] on icon at bounding box center [276, 497] width 16 height 16
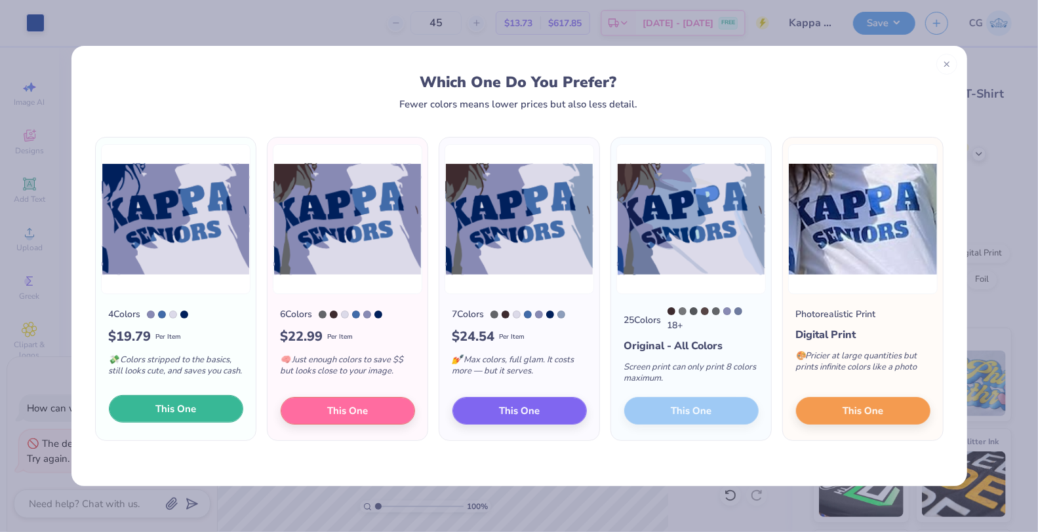
click at [231, 418] on button "This One" at bounding box center [176, 409] width 134 height 28
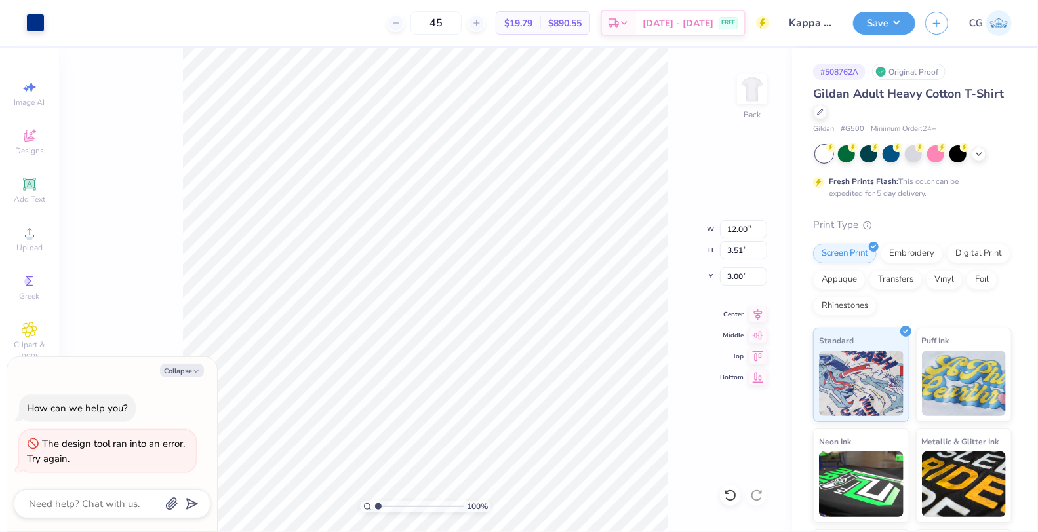
type textarea "x"
type input "6.86"
type input "5.16"
type input "10.67"
type textarea "x"
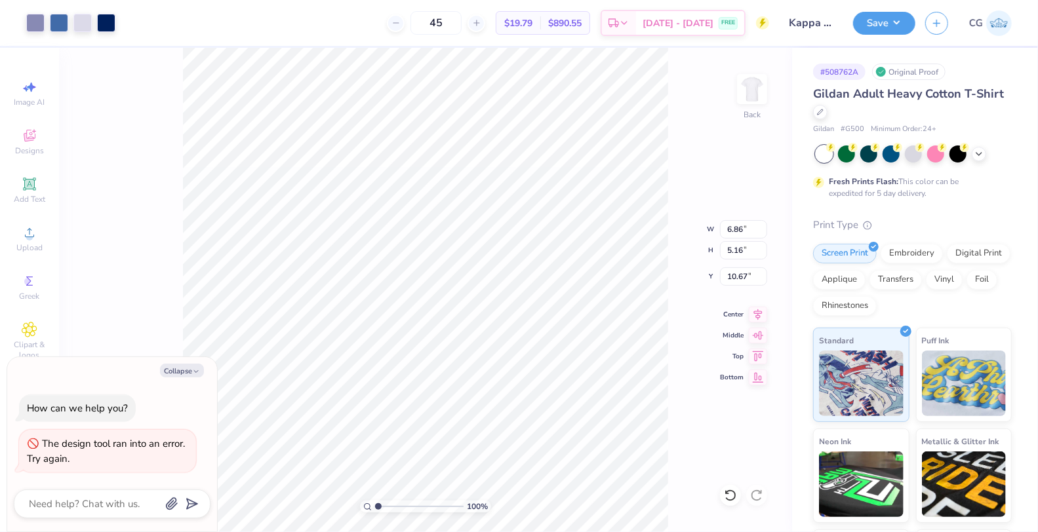
type input "12.00"
type input "3.51"
type input "3.00"
click at [39, 26] on div at bounding box center [35, 21] width 18 height 18
type textarea "x"
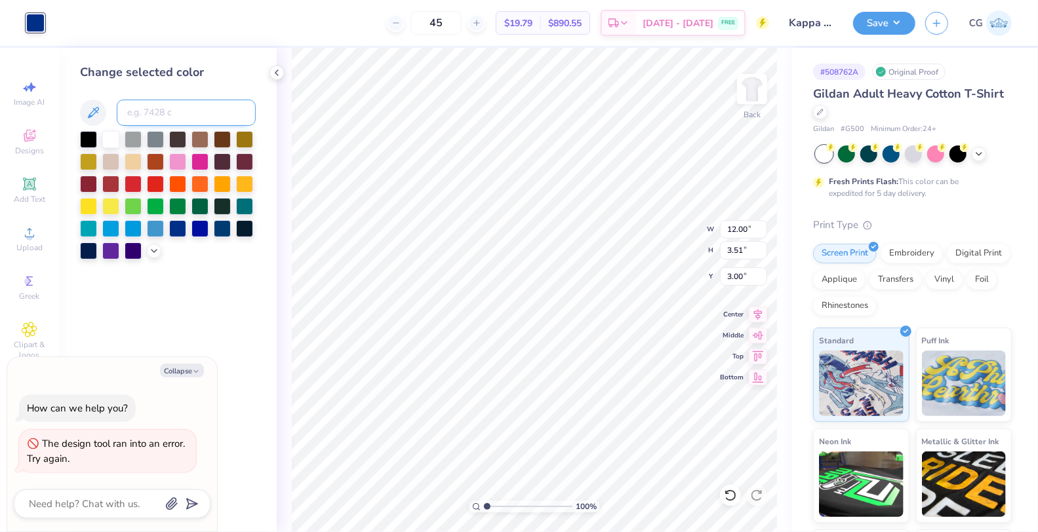
click at [160, 112] on input at bounding box center [186, 113] width 139 height 26
type input "7683"
type textarea "x"
type input "6.86"
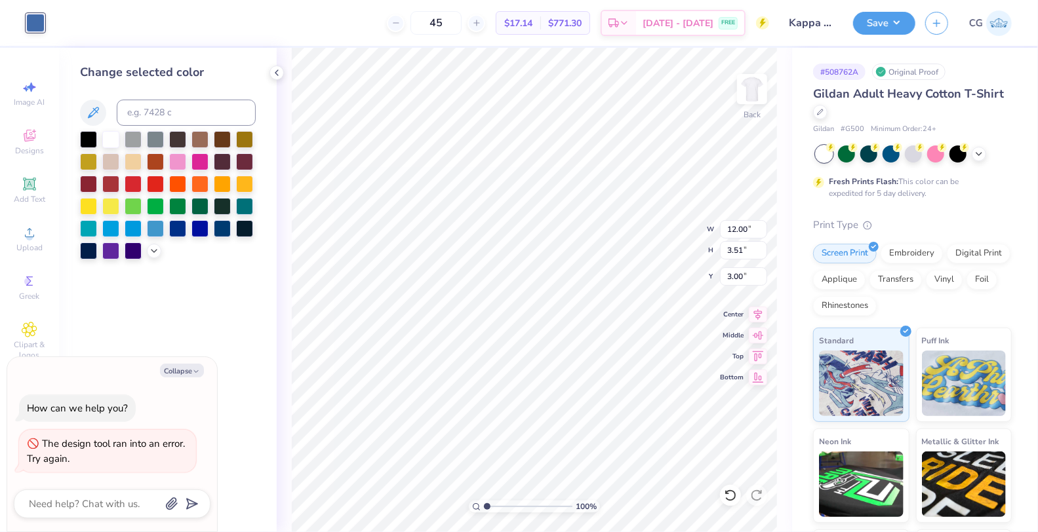
type input "5.16"
type input "10.67"
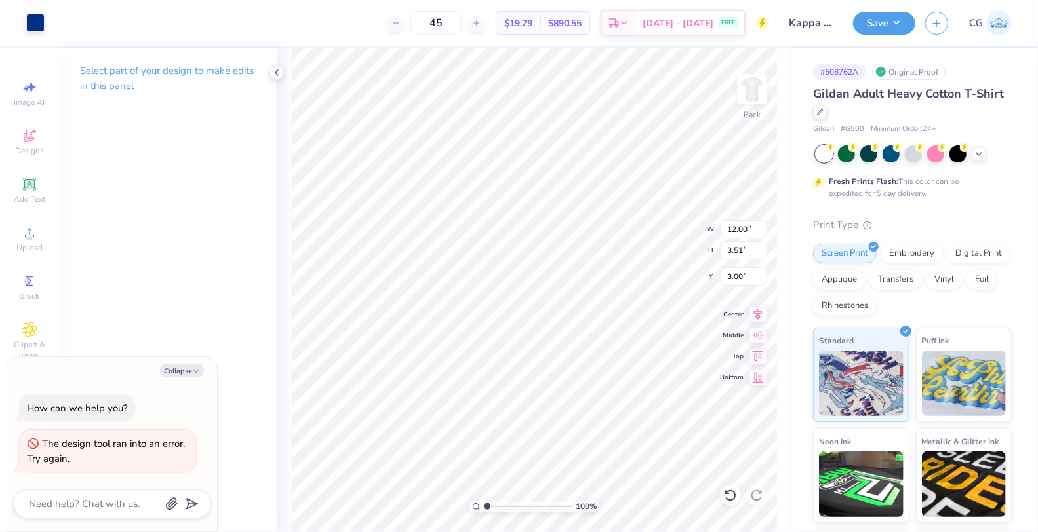
type textarea "x"
type input "6.86"
type input "5.16"
type input "10.67"
type textarea "x"
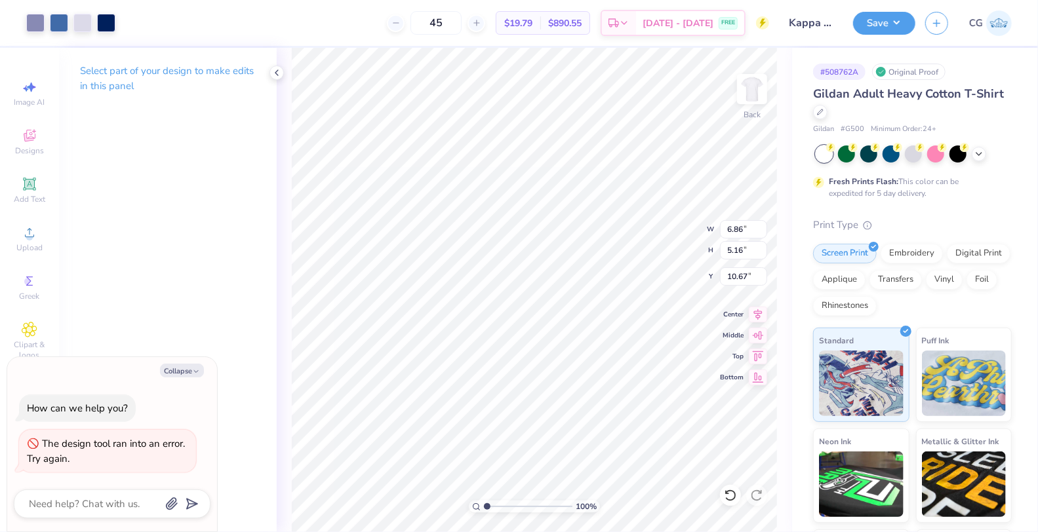
type input "12.00"
type input "3.51"
type input "3.00"
type textarea "x"
type input "3.59"
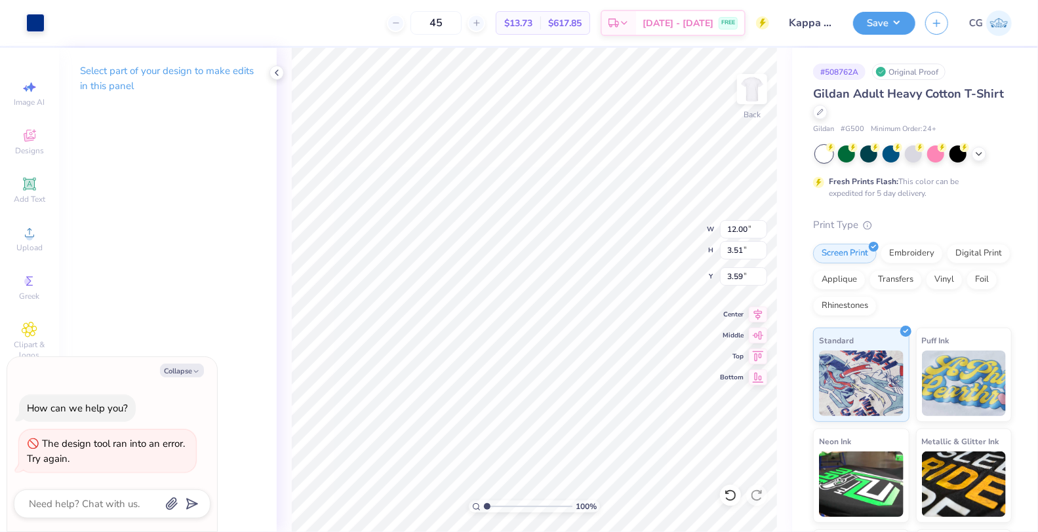
type textarea "x"
